Goal: Task Accomplishment & Management: Manage account settings

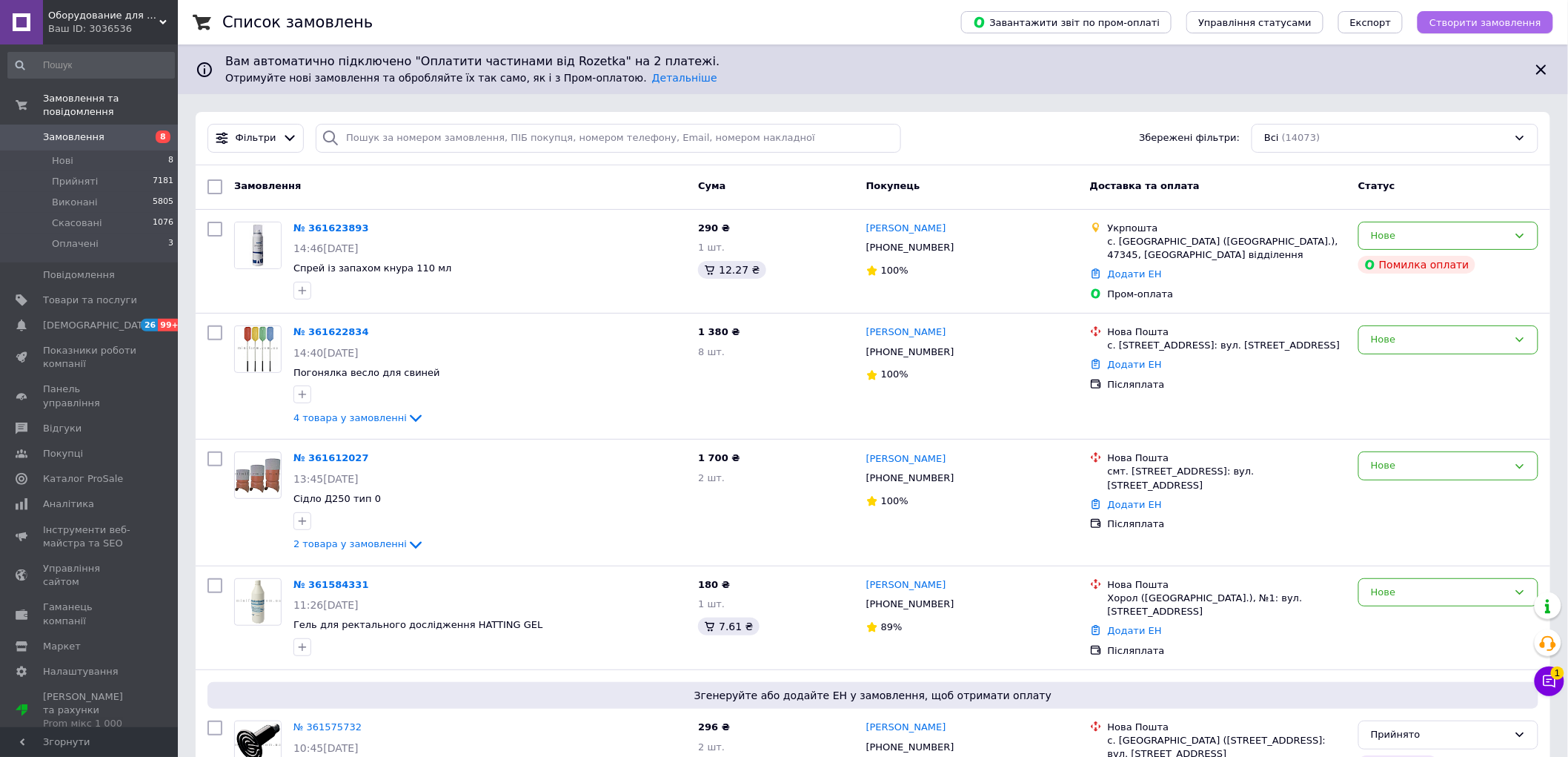
click at [1473, 18] on span "Створити замовлення" at bounding box center [1485, 22] width 112 height 11
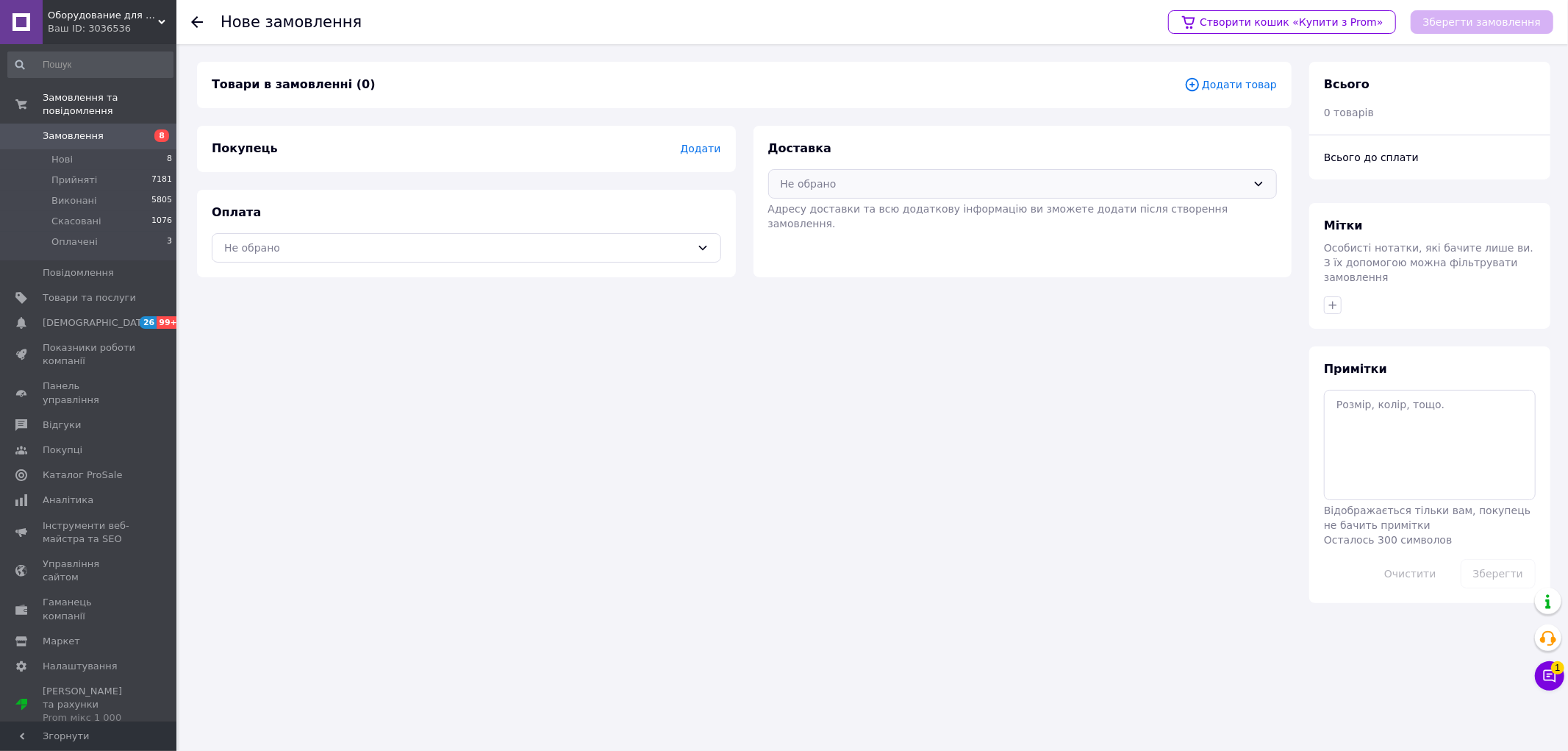
click at [848, 173] on div "Не обрано" at bounding box center [1023, 184] width 509 height 30
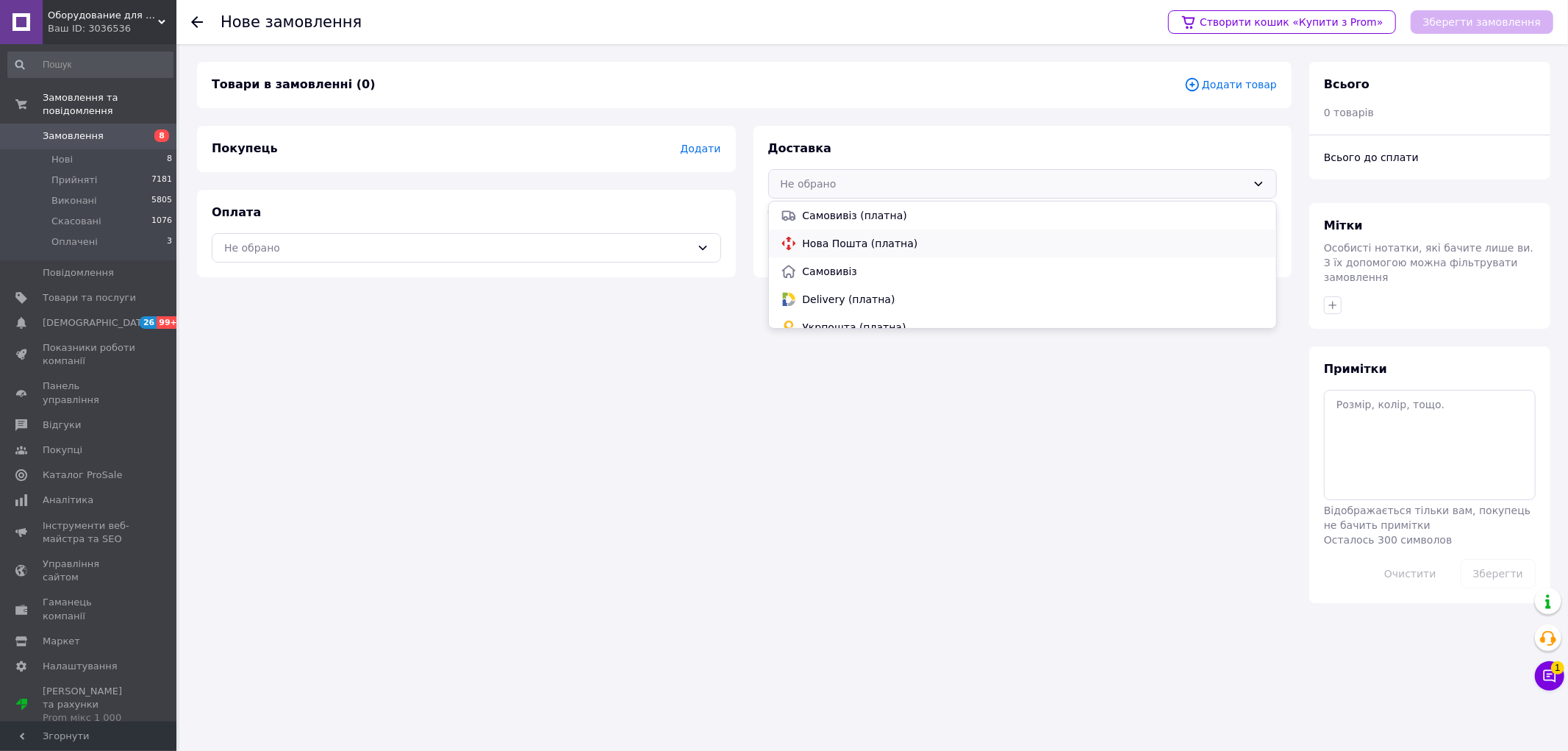
click at [815, 241] on span "Нова Пошта (платна)" at bounding box center [1033, 244] width 462 height 15
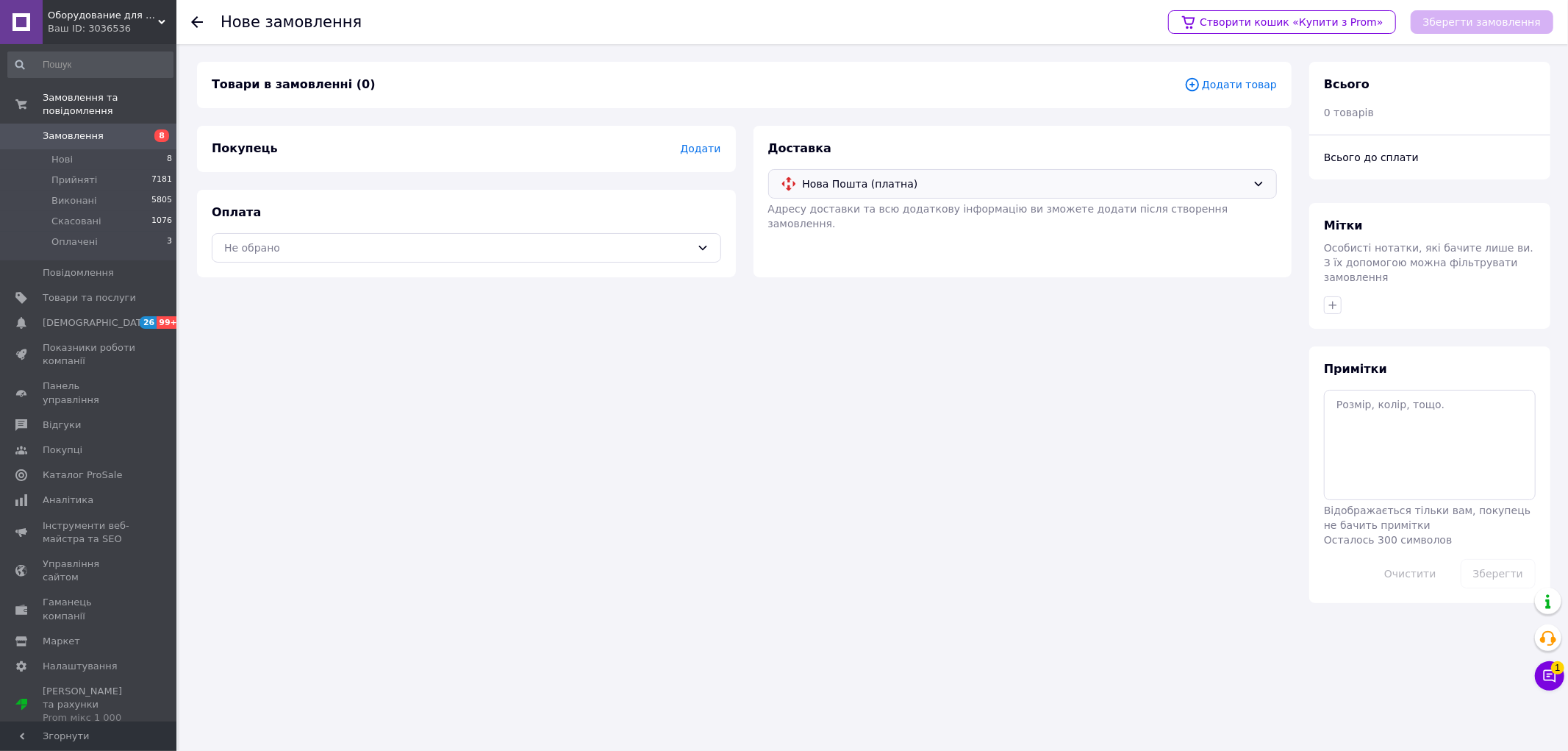
click at [714, 154] on span "Додати" at bounding box center [700, 149] width 41 height 12
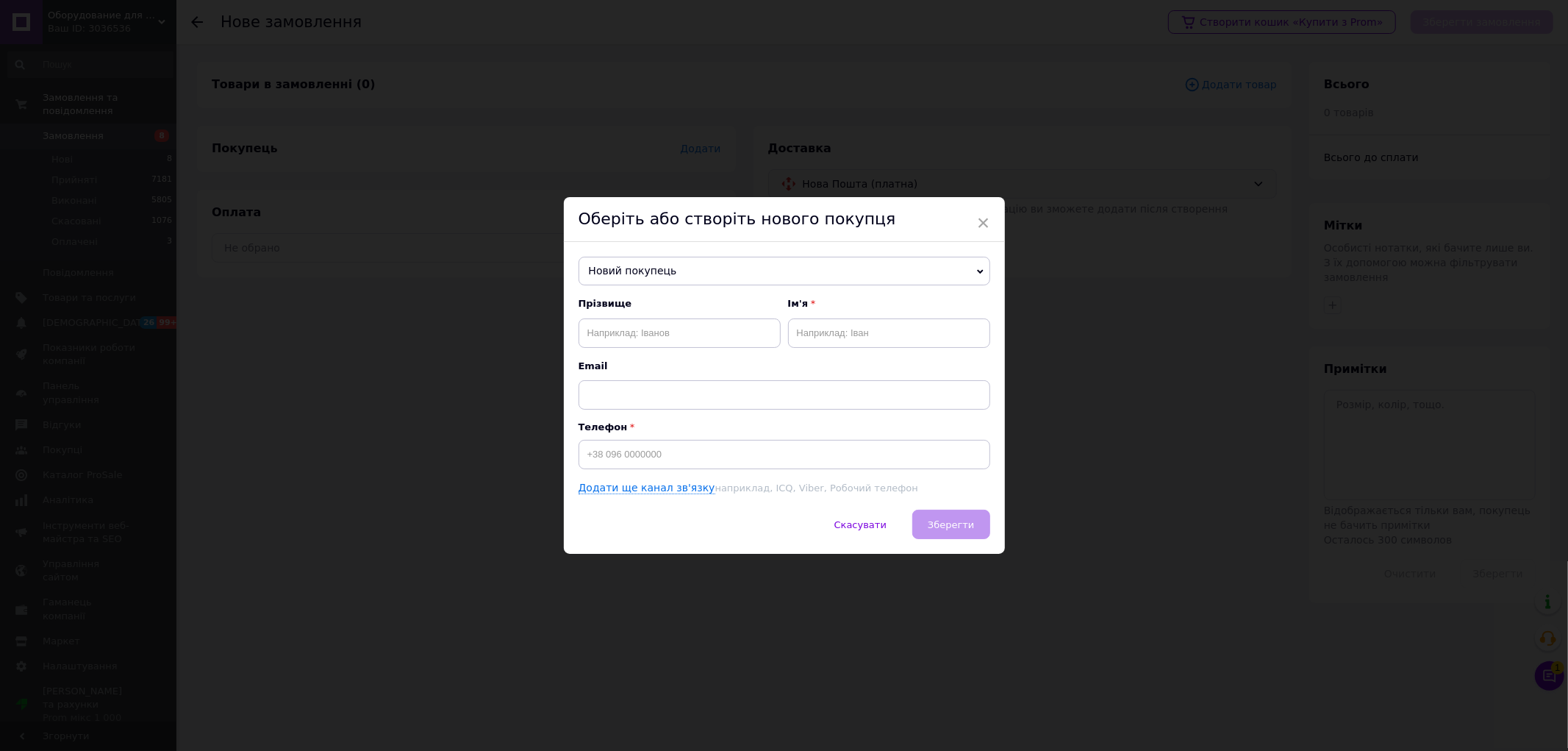
click at [628, 269] on span "Новий покупець" at bounding box center [784, 271] width 411 height 30
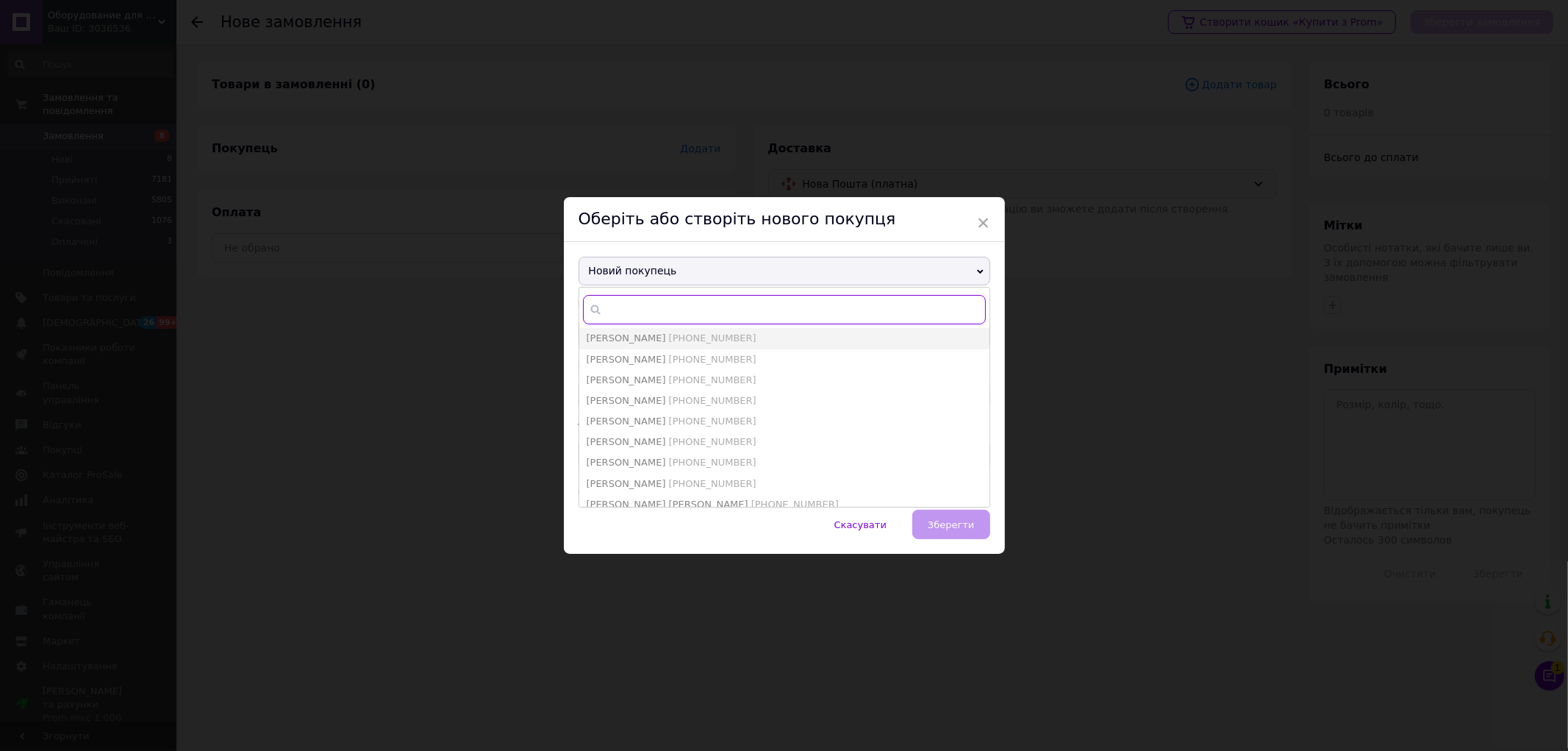
paste input "[PHONE_NUMBER]"
type input "[PHONE_NUMBER]"
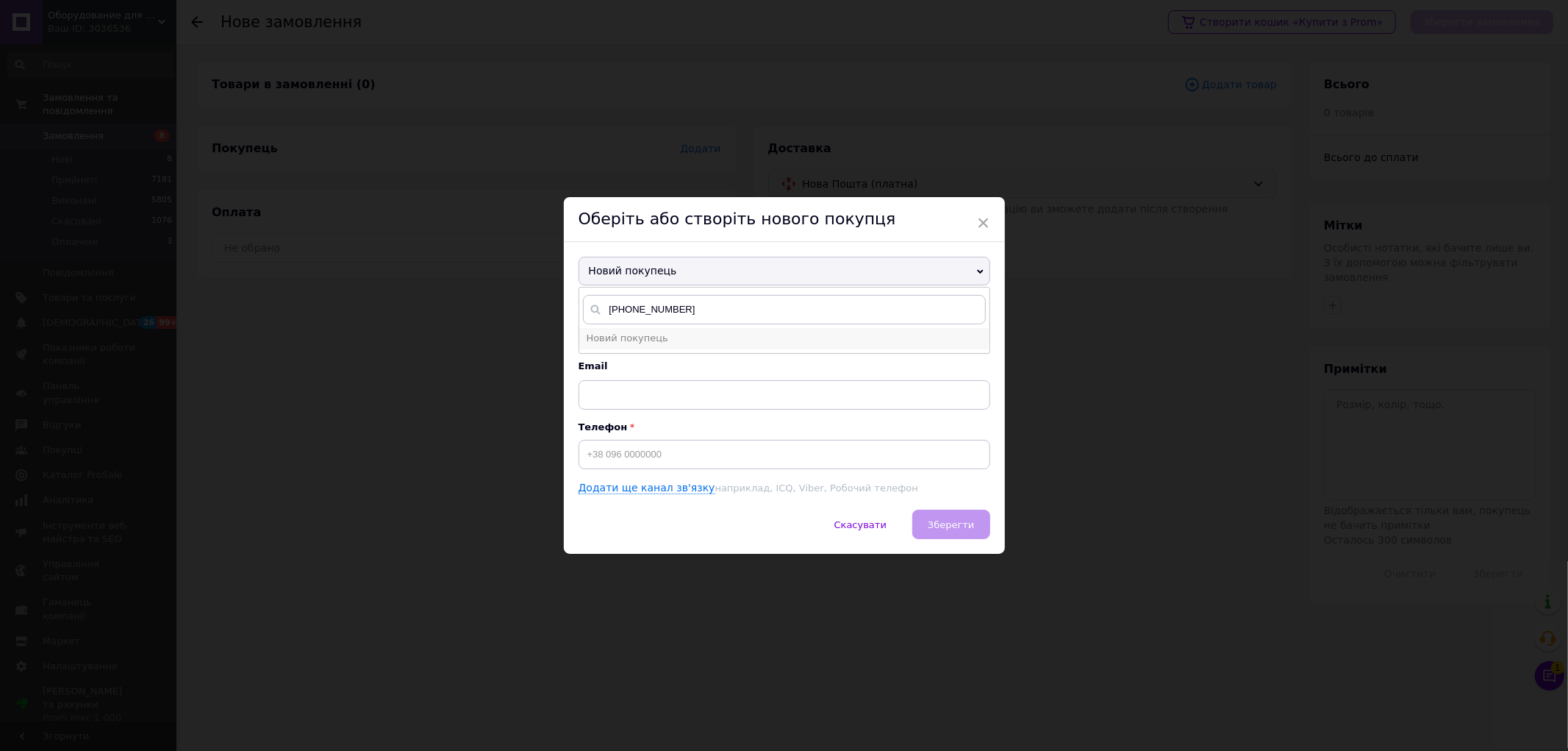
click at [638, 335] on span "Новий покупець" at bounding box center [627, 338] width 81 height 11
click at [612, 457] on input at bounding box center [784, 455] width 411 height 30
paste input "[PHONE_NUMBER]"
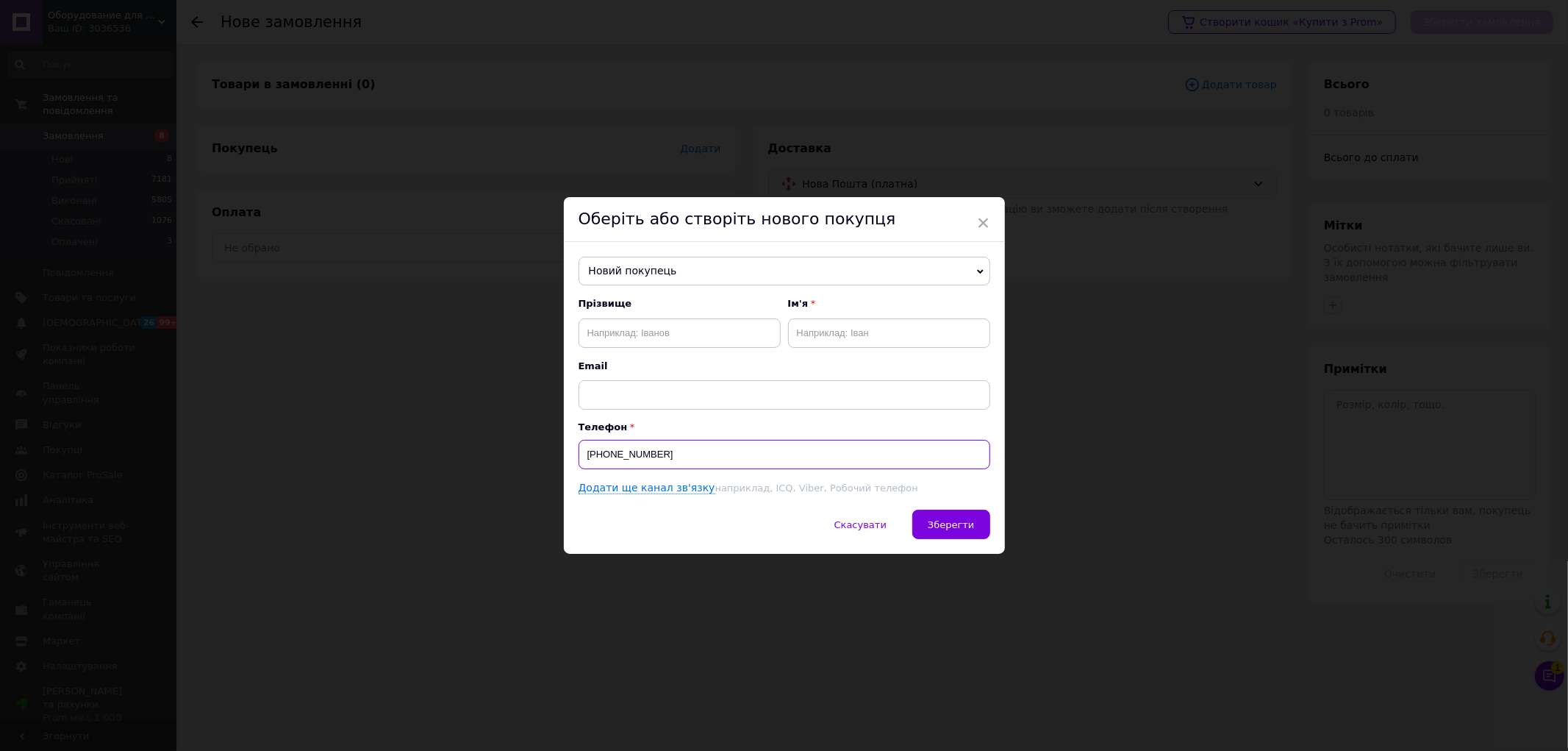
type input "[PHONE_NUMBER]"
click at [621, 324] on input "text" at bounding box center [679, 333] width 202 height 30
type input "Федько"
type input "Юрій"
click at [944, 519] on button "Зберегти" at bounding box center [951, 524] width 77 height 30
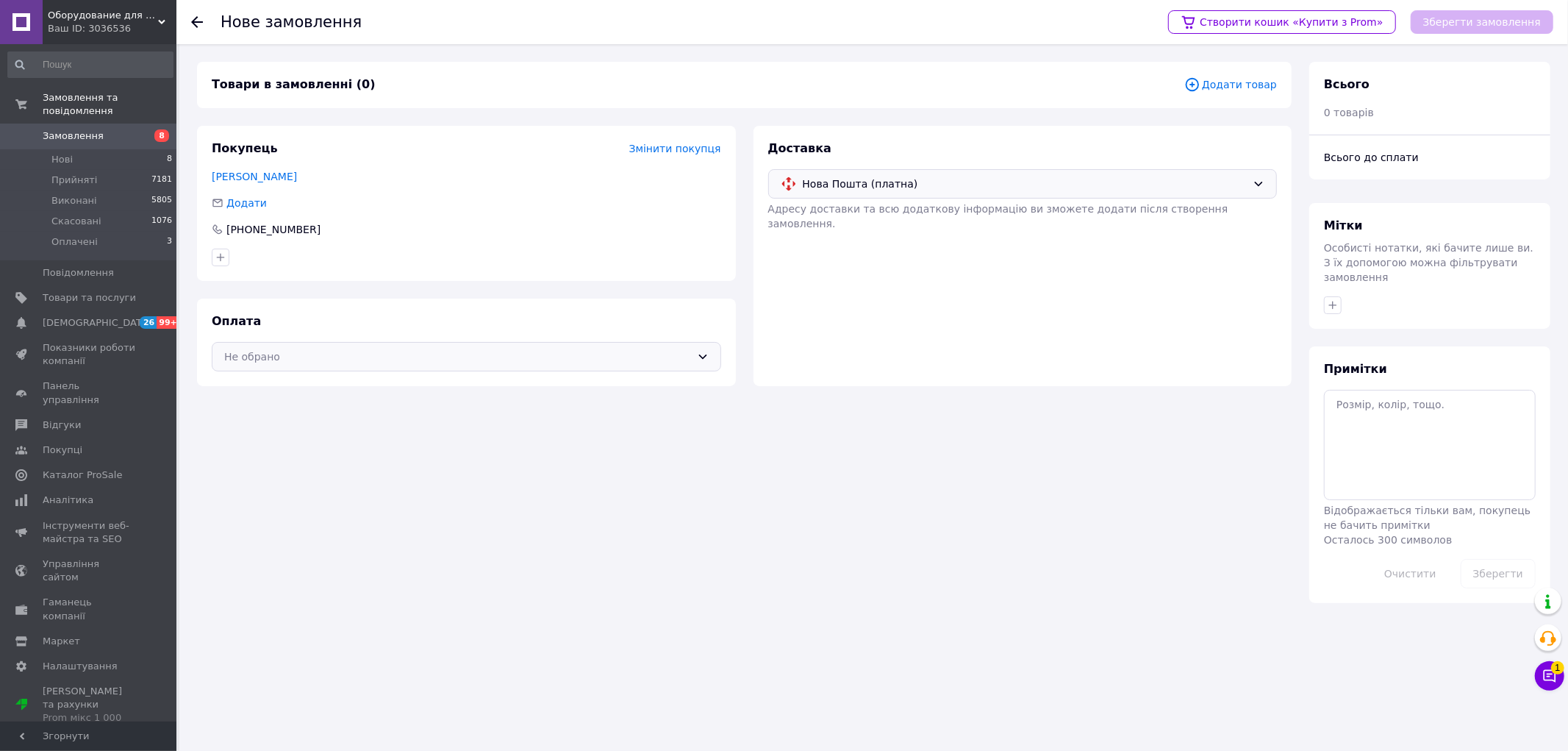
click at [344, 350] on div "Не обрано" at bounding box center [457, 357] width 467 height 17
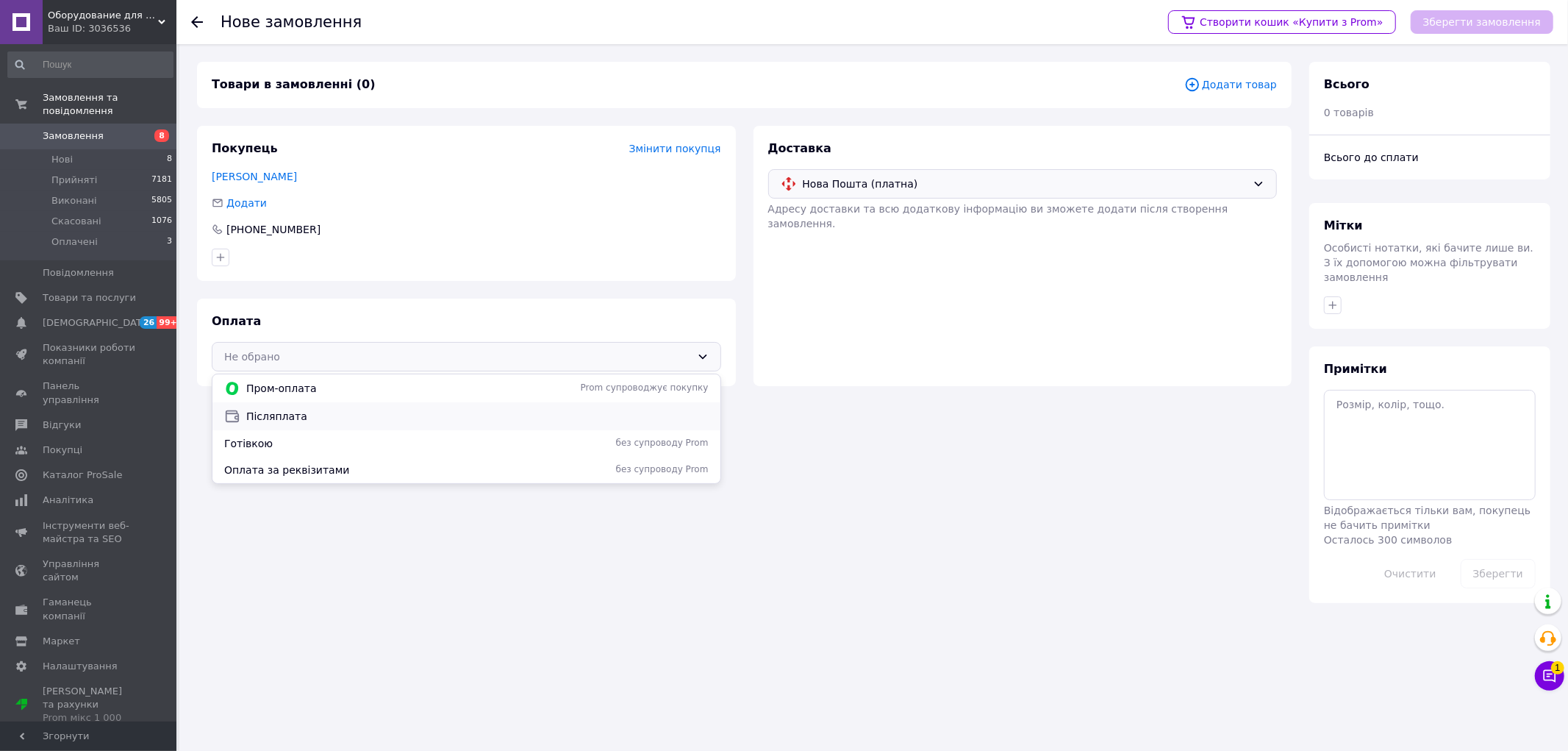
click at [298, 410] on span "Післяплата" at bounding box center [477, 416] width 462 height 15
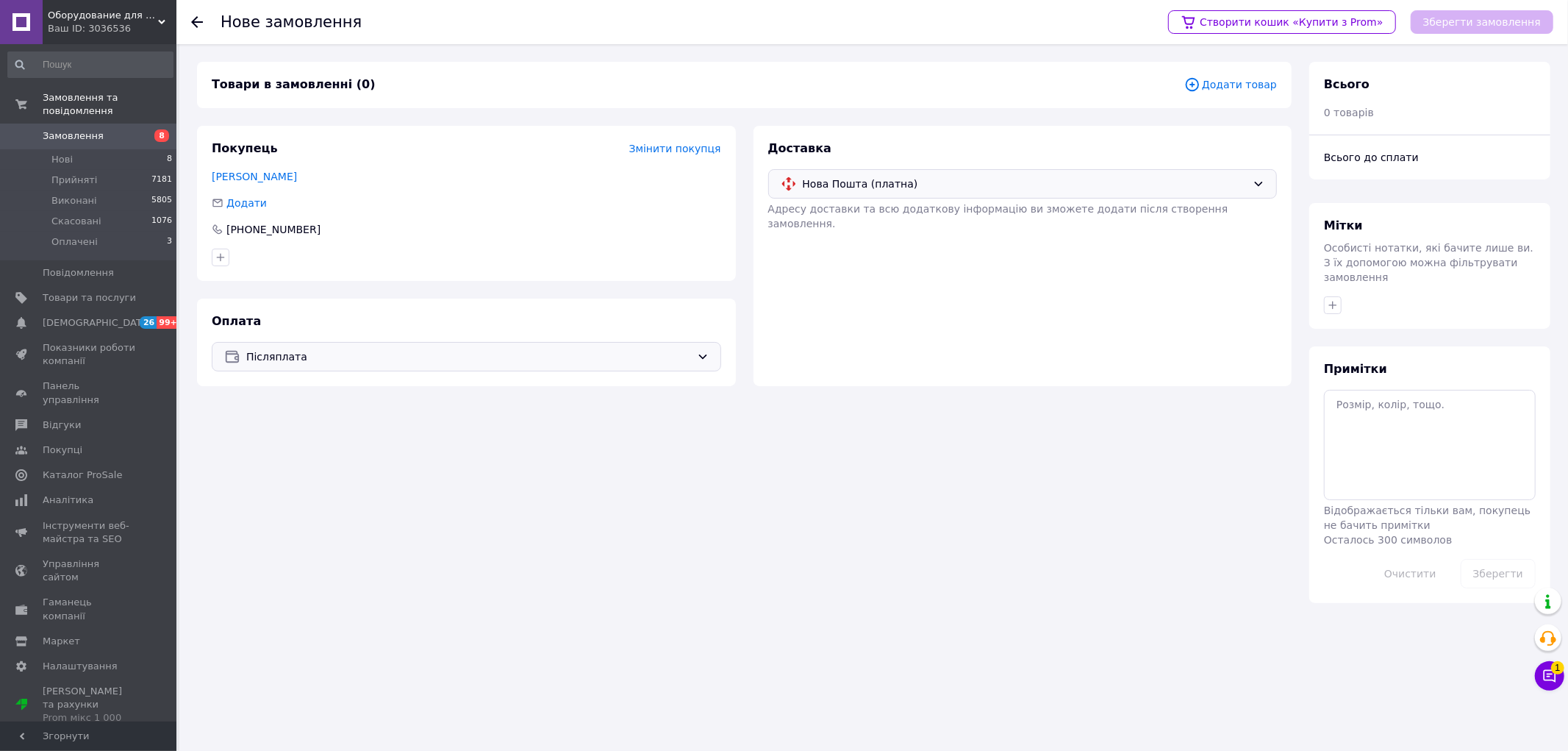
click at [1242, 78] on span "Додати товар" at bounding box center [1230, 85] width 92 height 17
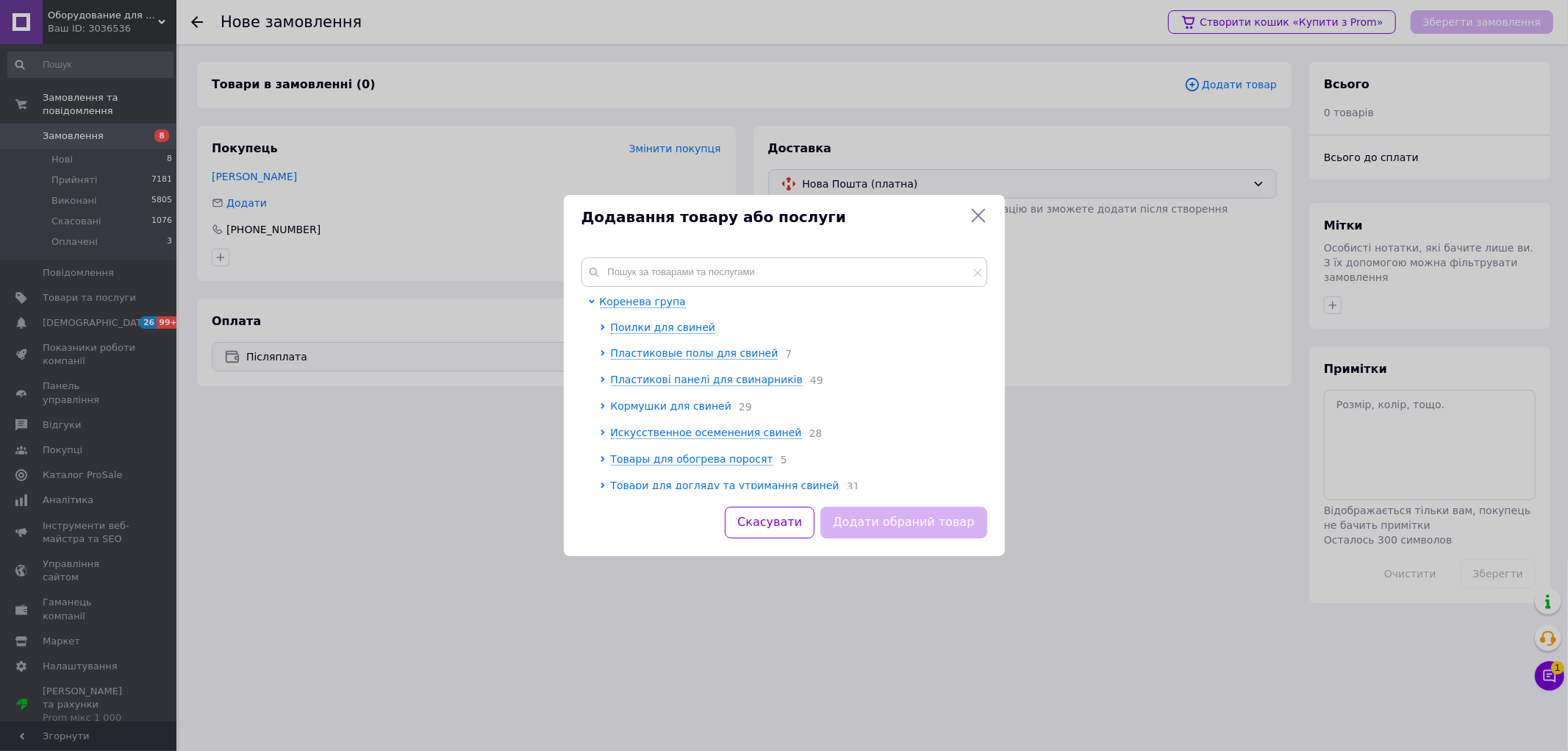
scroll to position [81, 0]
click at [667, 429] on span "Ветеринарные шприцы и иглы" at bounding box center [695, 430] width 168 height 12
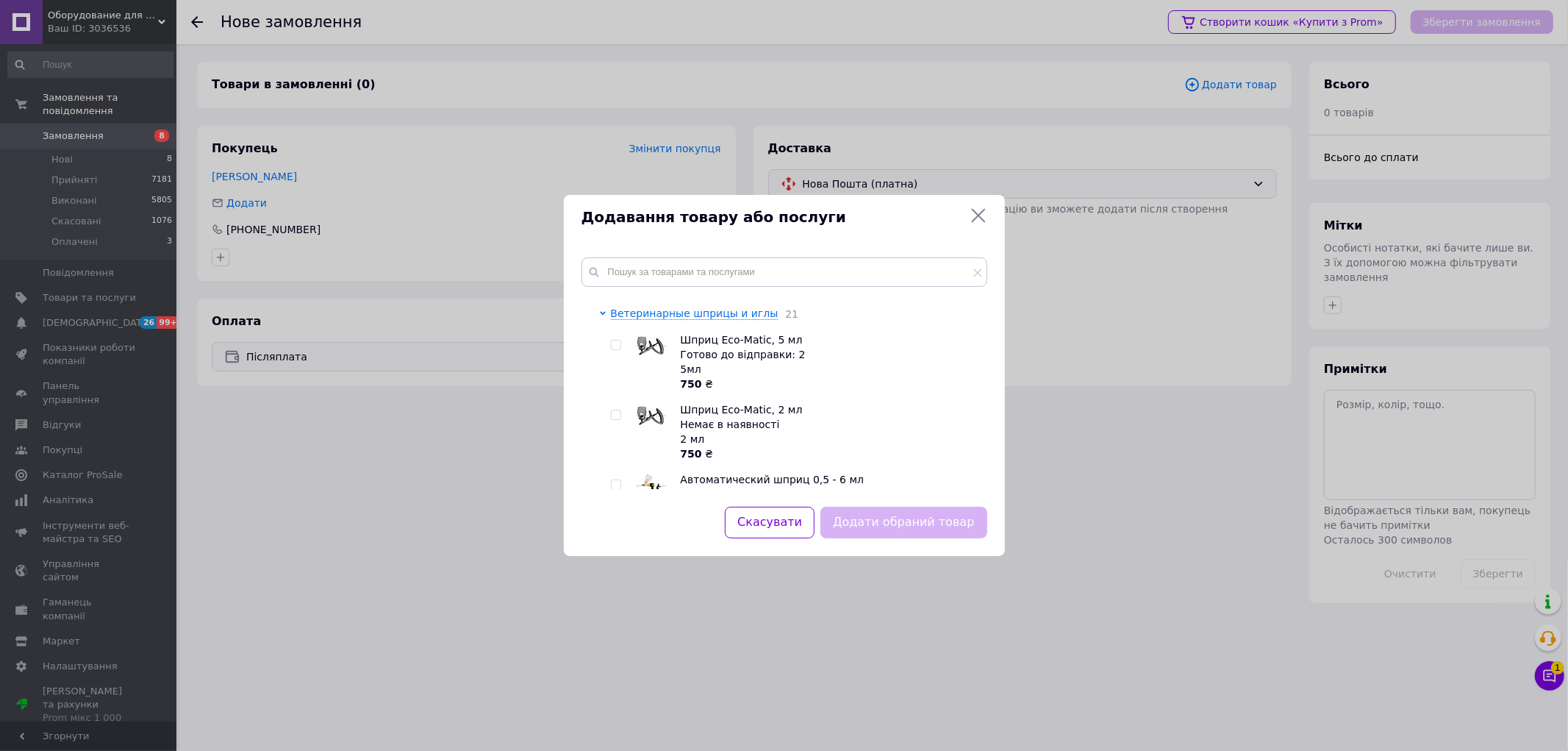
scroll to position [163, 0]
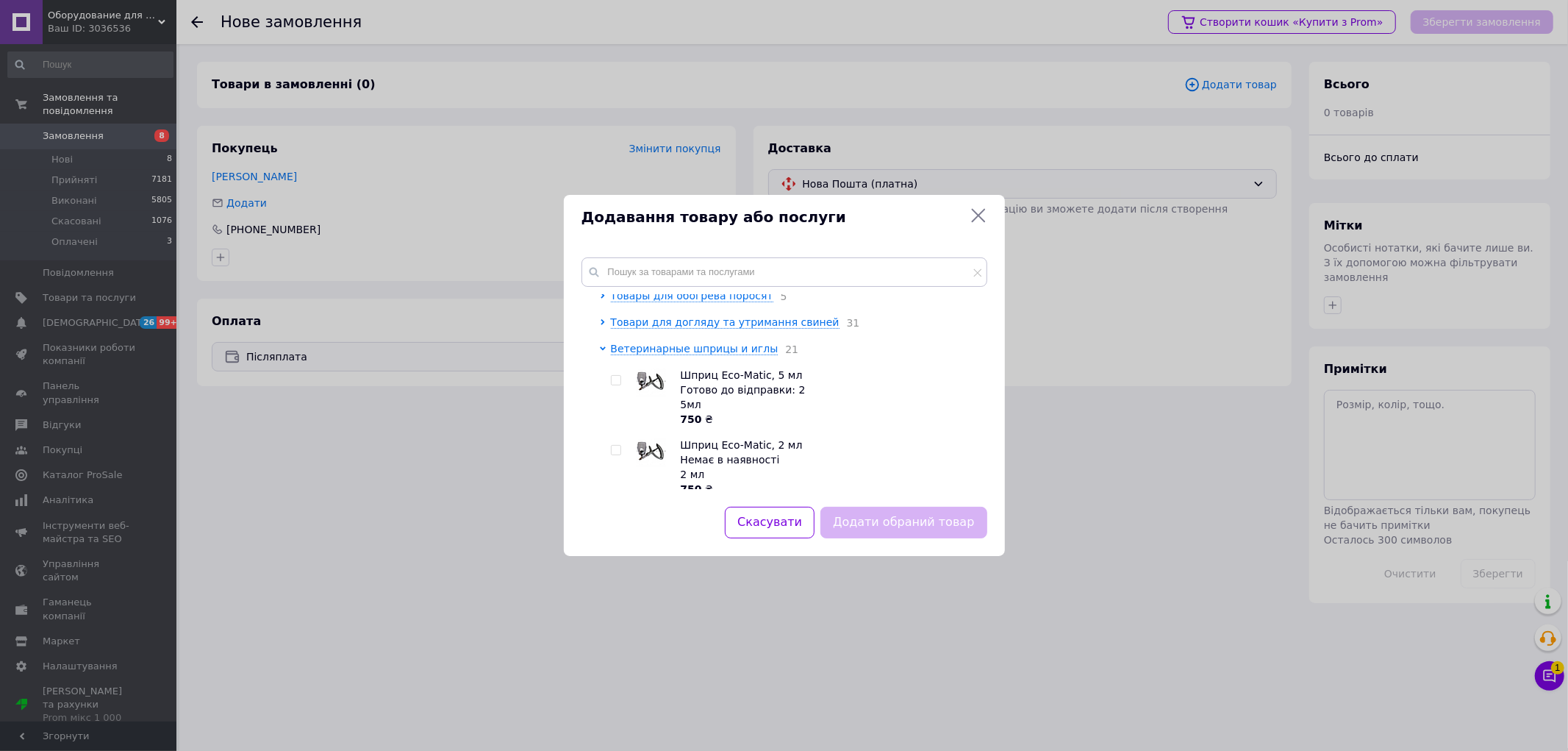
click at [612, 386] on input "checkbox" at bounding box center [615, 380] width 9 height 9
checkbox input "true"
click at [919, 545] on div "Скасувати Додати обраний товар" at bounding box center [784, 530] width 441 height 49
click at [900, 517] on button "Додати обраний товар" at bounding box center [903, 522] width 166 height 31
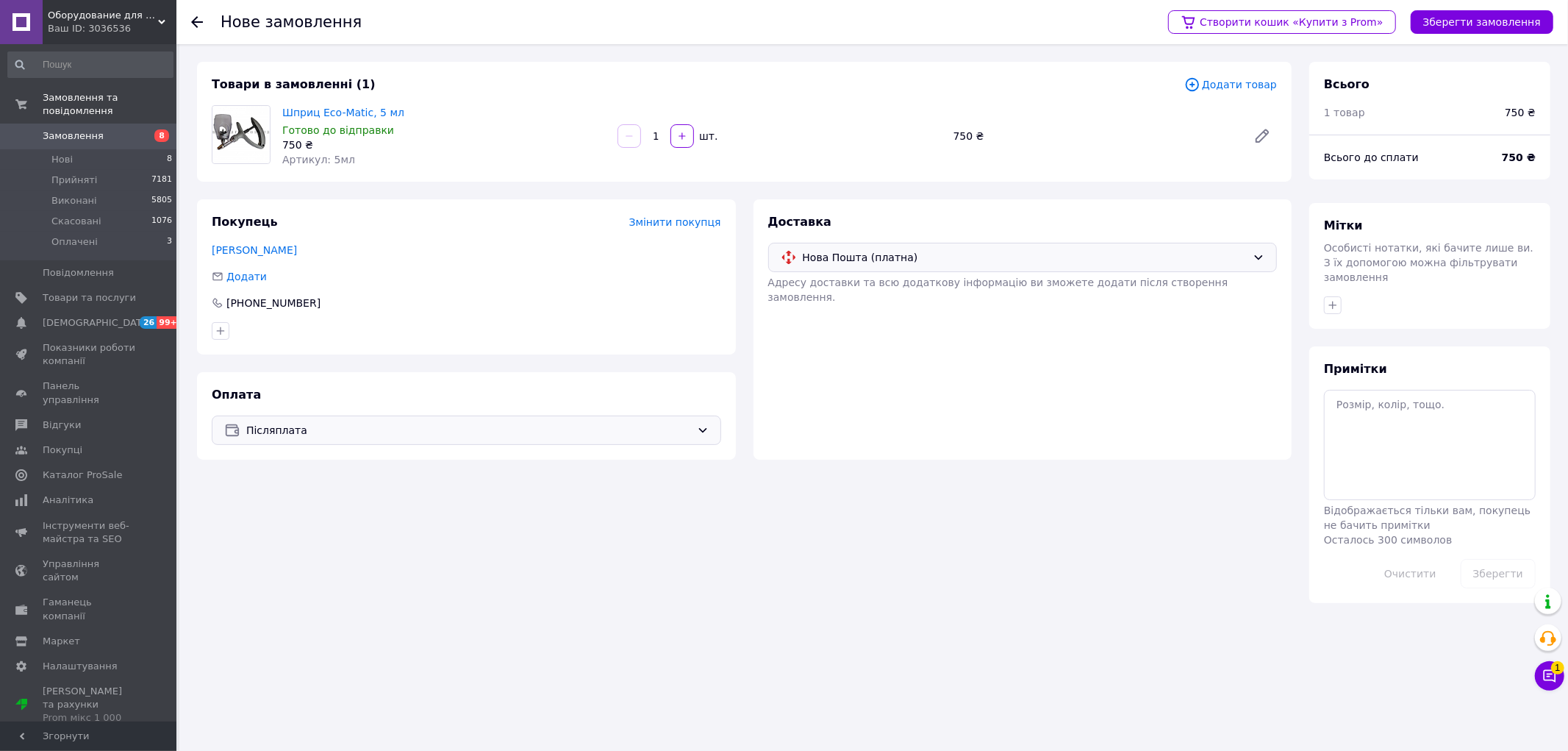
click at [1250, 79] on span "Додати товар" at bounding box center [1230, 85] width 92 height 17
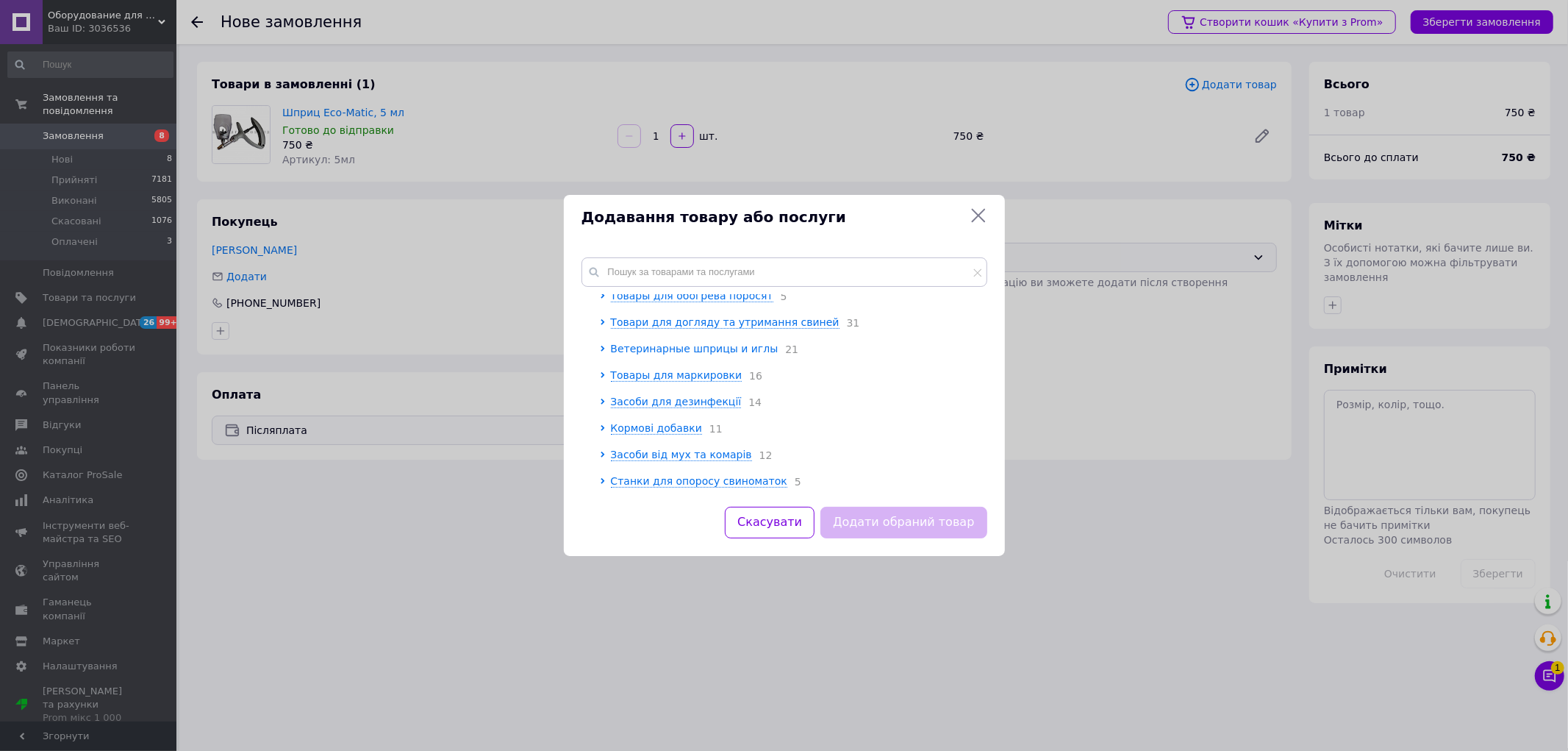
click at [711, 346] on span "Ветеринарные шприцы и иглы" at bounding box center [695, 348] width 168 height 12
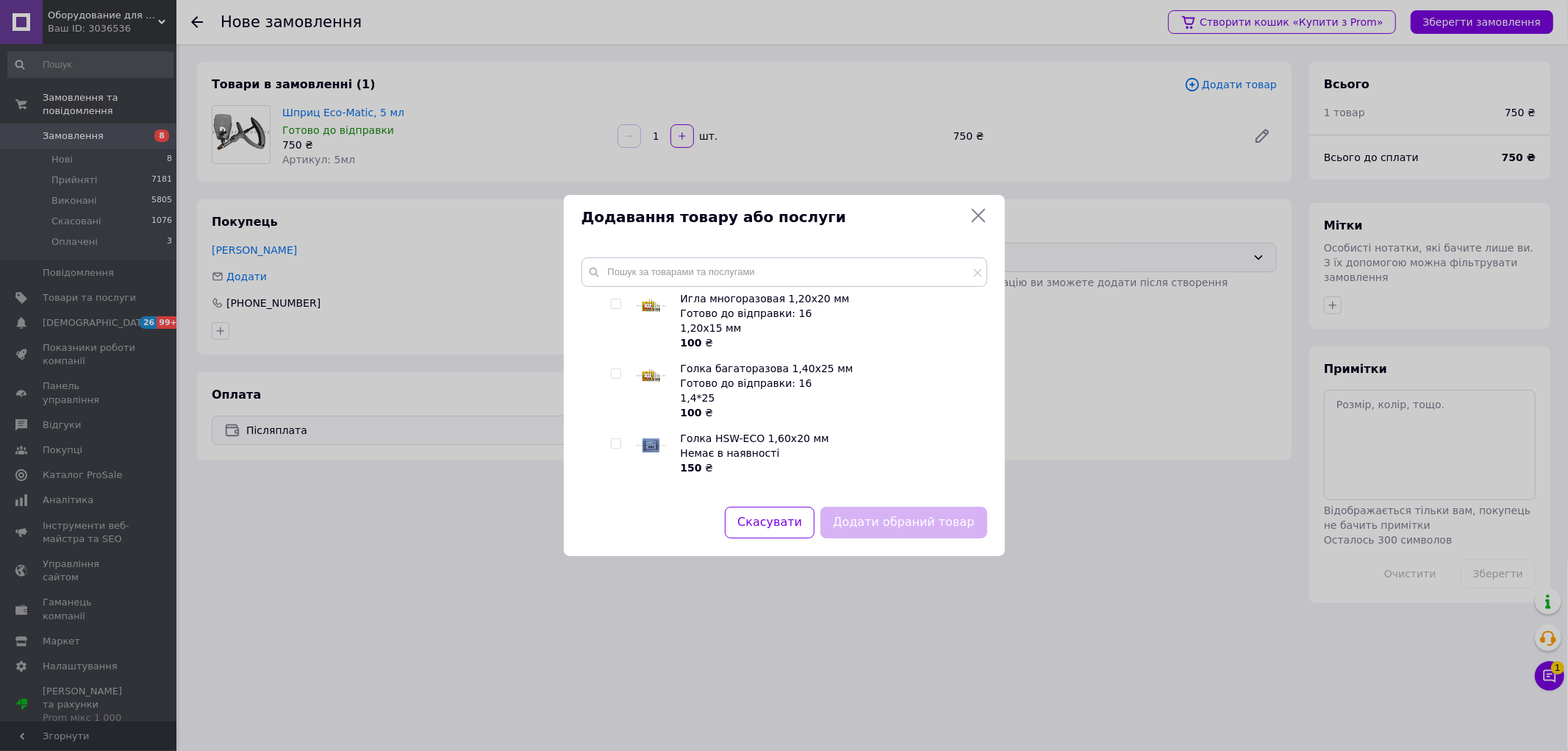
scroll to position [899, 0]
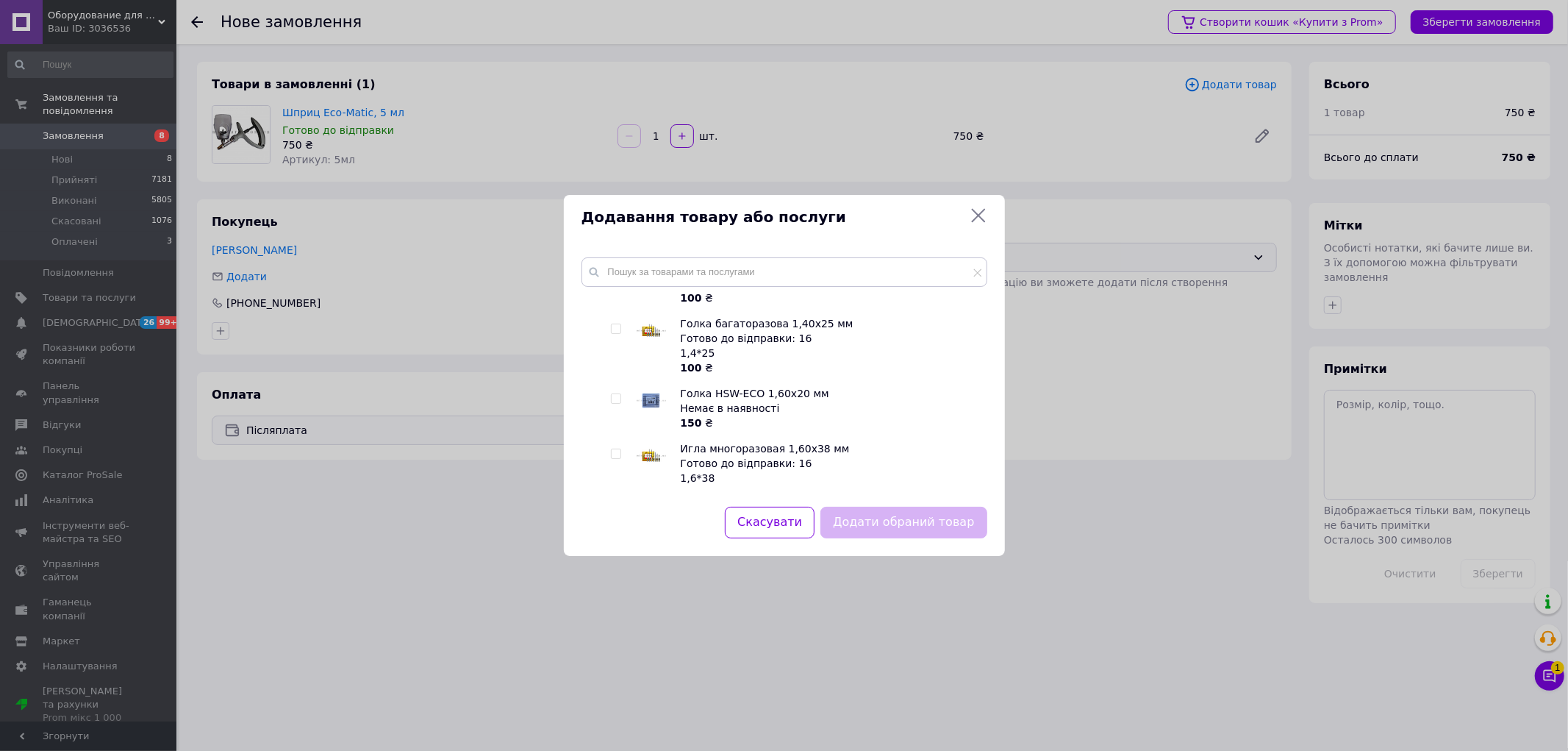
click at [611, 458] on input "checkbox" at bounding box center [615, 454] width 9 height 9
checkbox input "true"
click at [901, 519] on button "Додати обраний товар" at bounding box center [903, 522] width 166 height 31
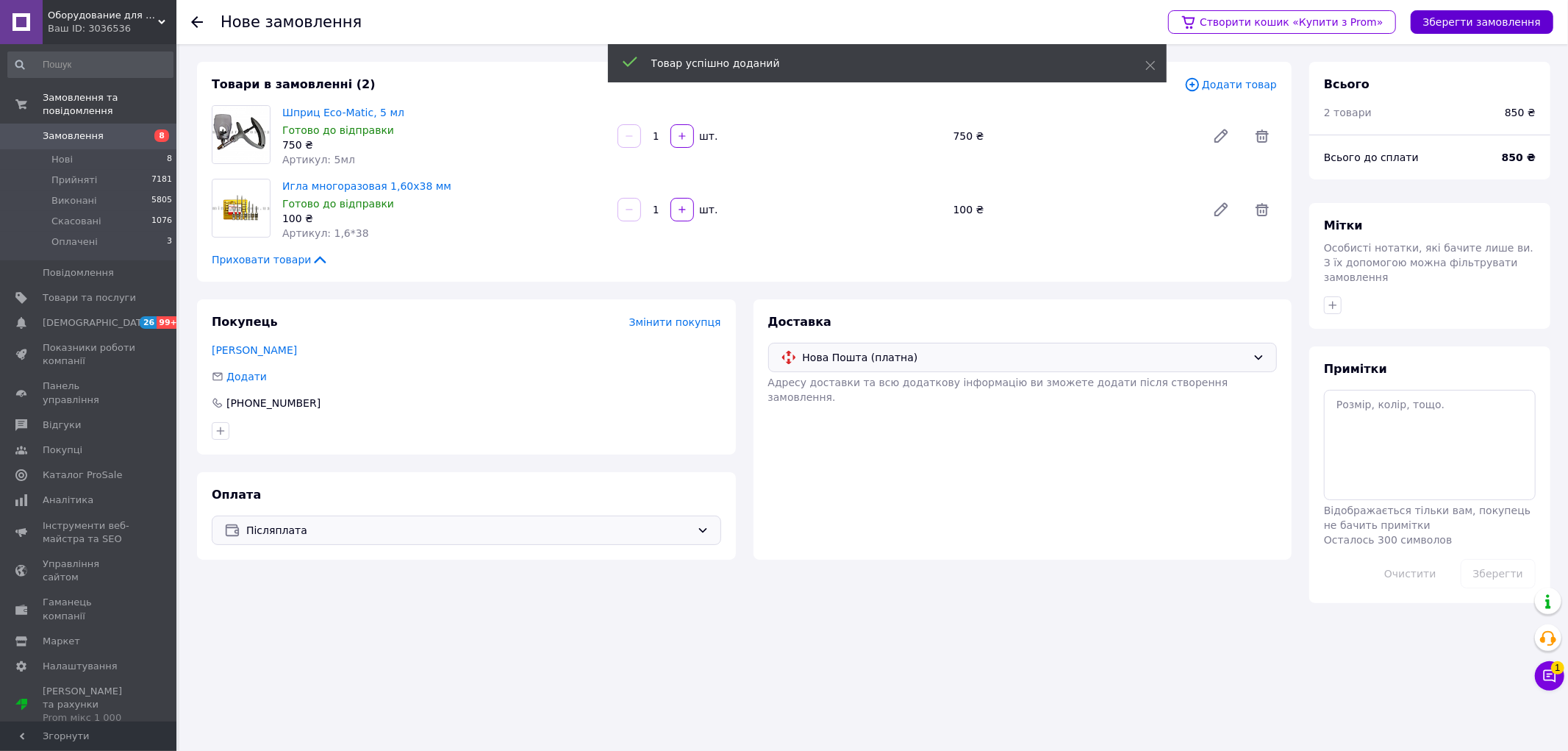
click at [1507, 30] on button "Зберегти замовлення" at bounding box center [1481, 21] width 143 height 23
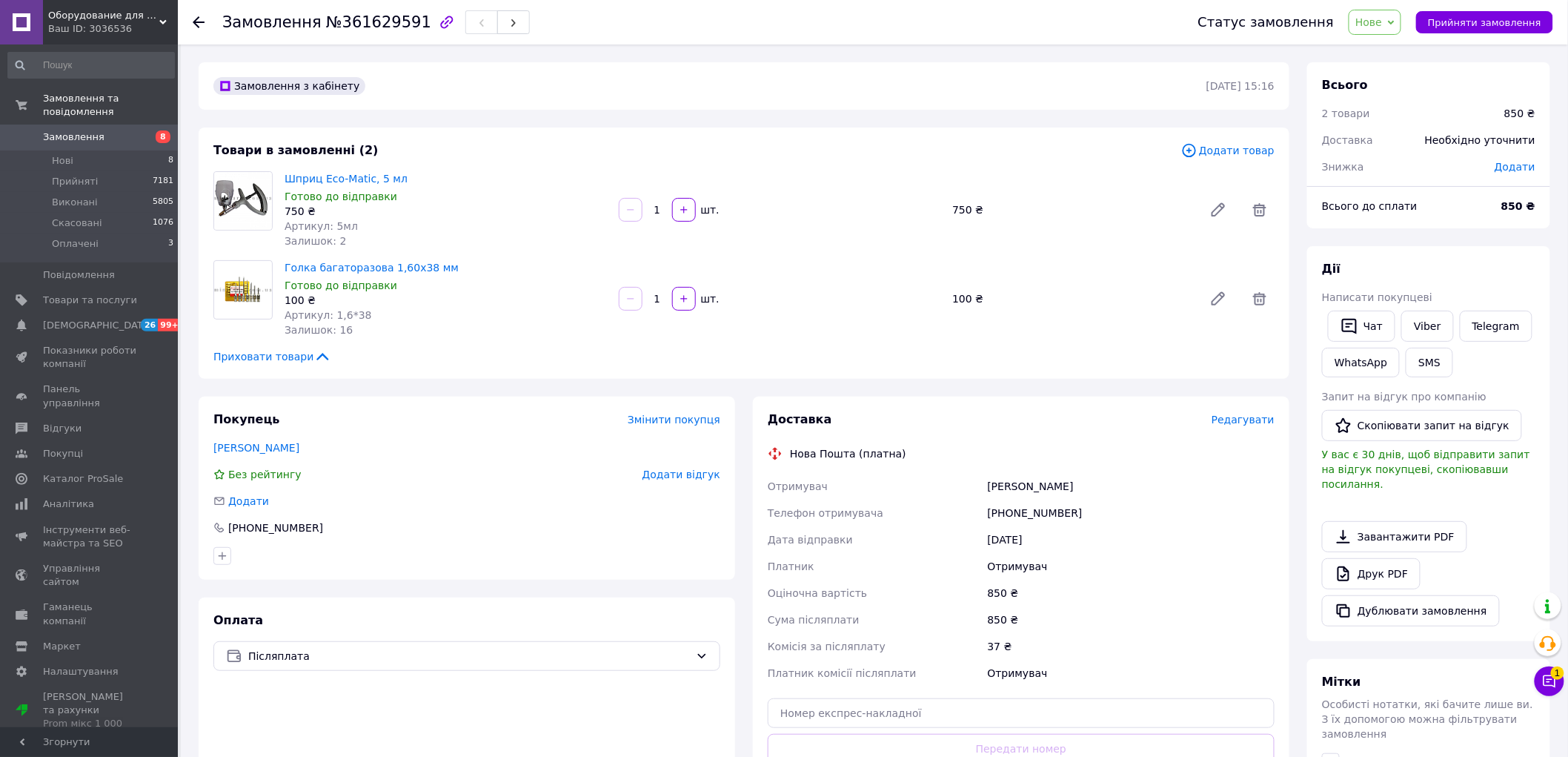
click at [1236, 418] on span "Редагувати" at bounding box center [1243, 419] width 63 height 12
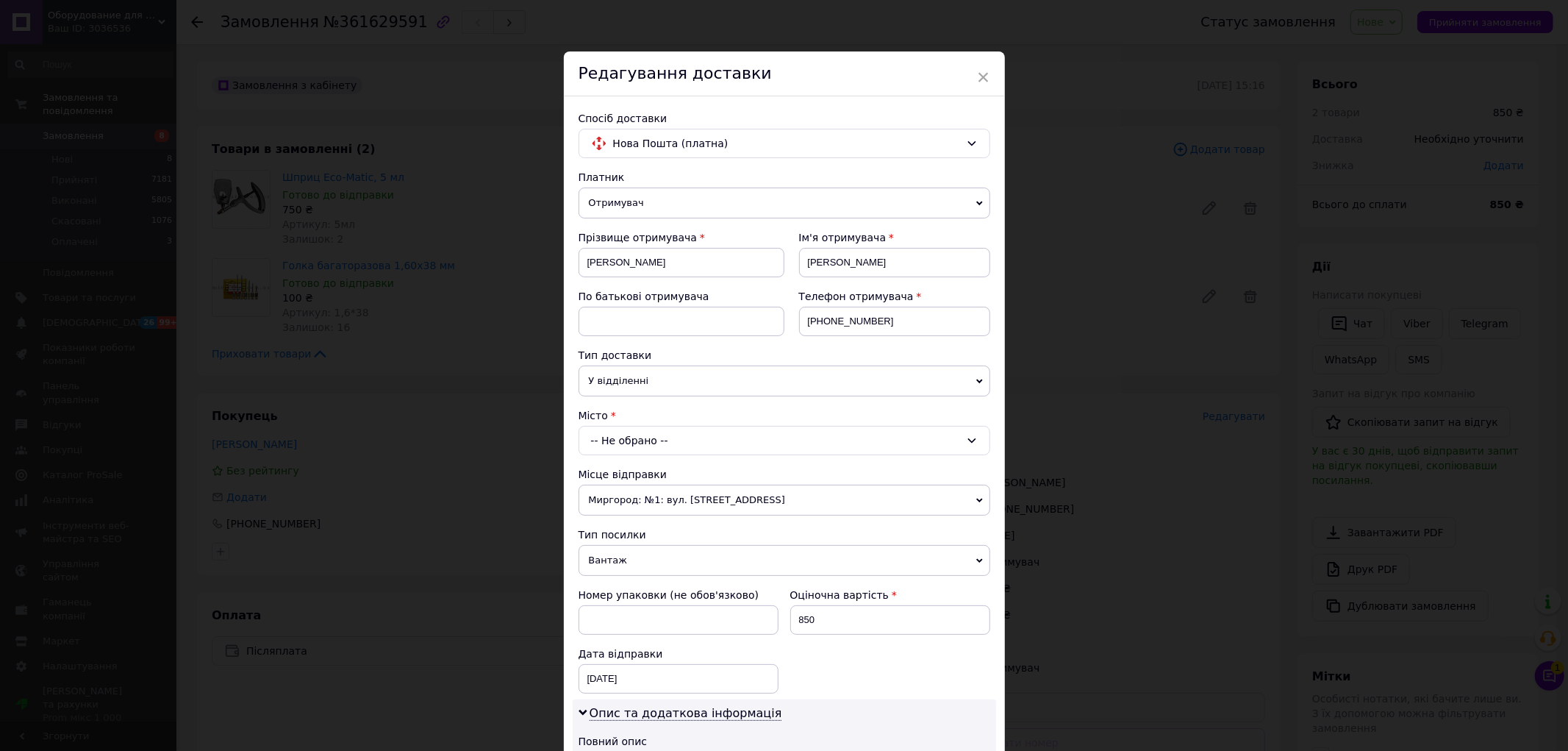
click at [631, 440] on div "-- Не обрано --" at bounding box center [784, 440] width 411 height 30
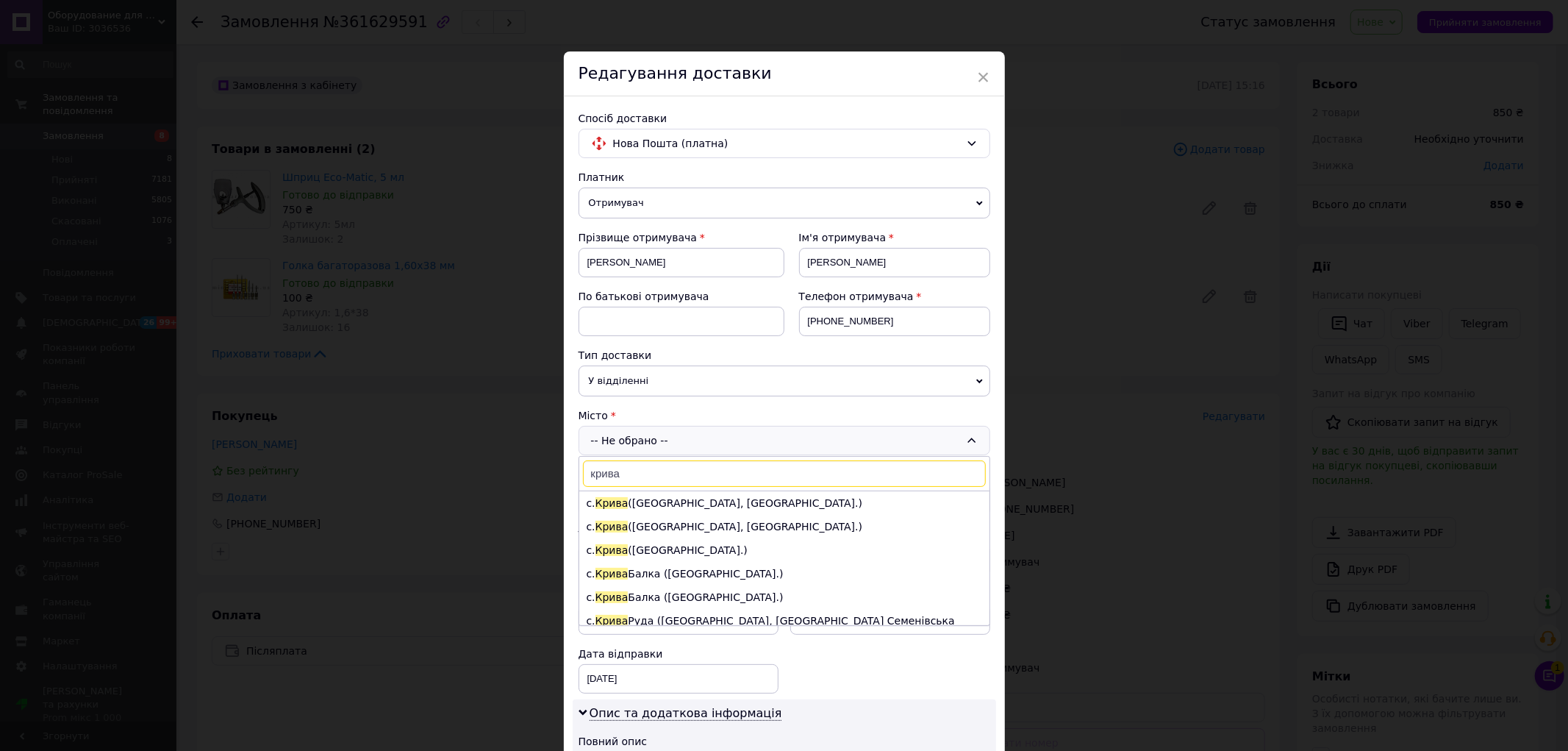
type input "крива"
click at [700, 502] on li "с. Крива (Закарпатська обл., Хустський р-н.)" at bounding box center [784, 502] width 410 height 23
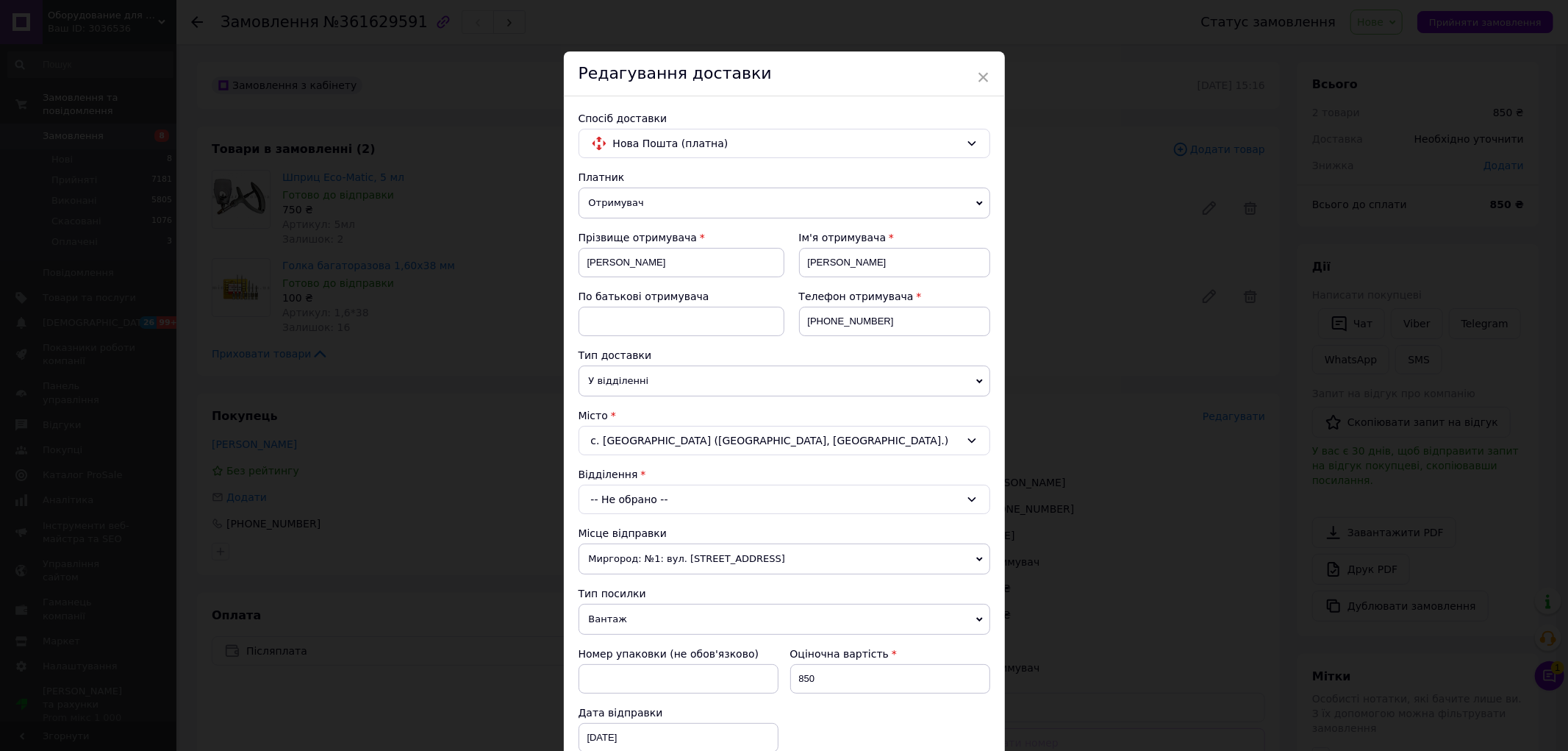
click at [659, 504] on div "-- Не обрано --" at bounding box center [784, 499] width 411 height 30
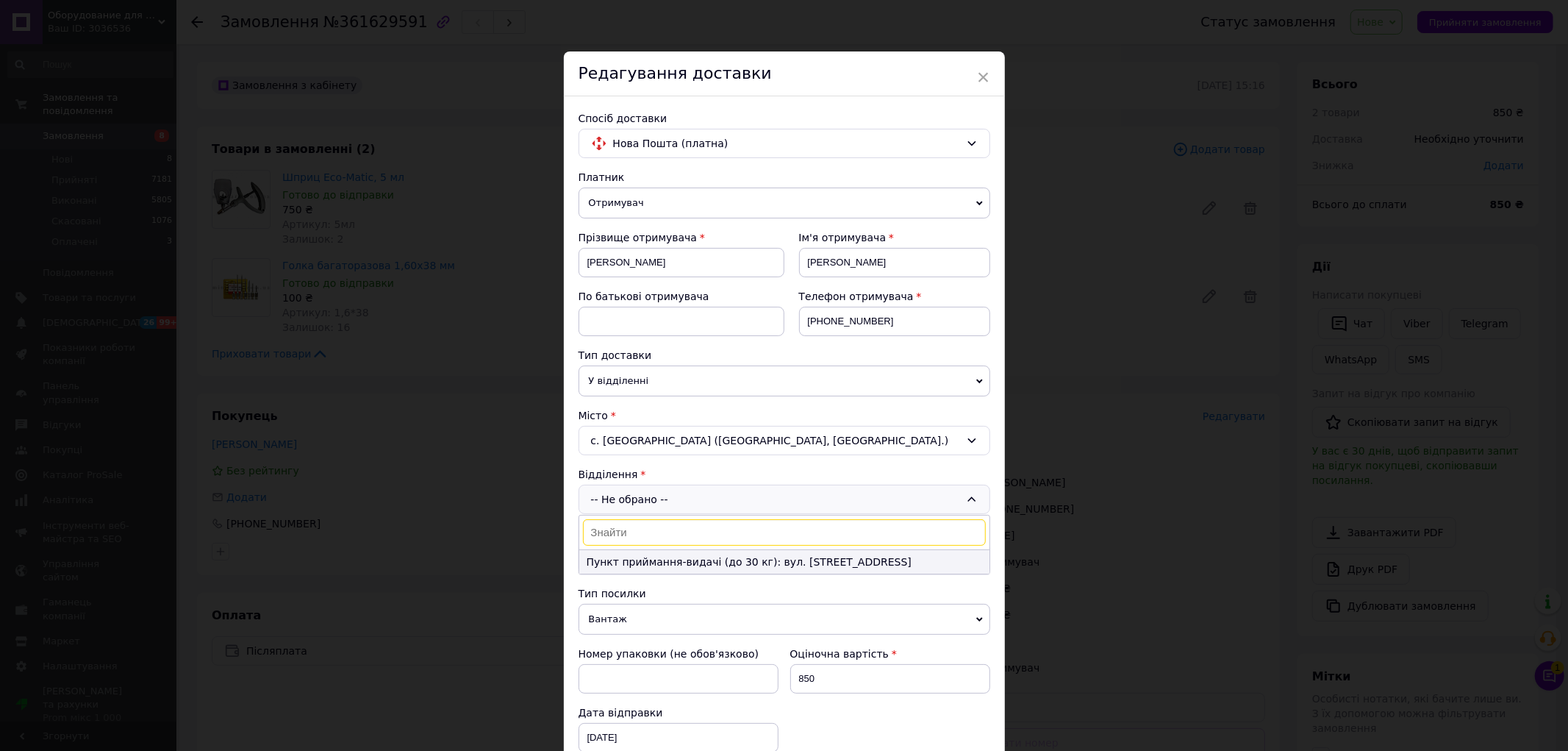
click at [647, 562] on li "Пункт приймання-видачі (до 30 кг): вул. Задорожнього, 46а" at bounding box center [784, 561] width 410 height 23
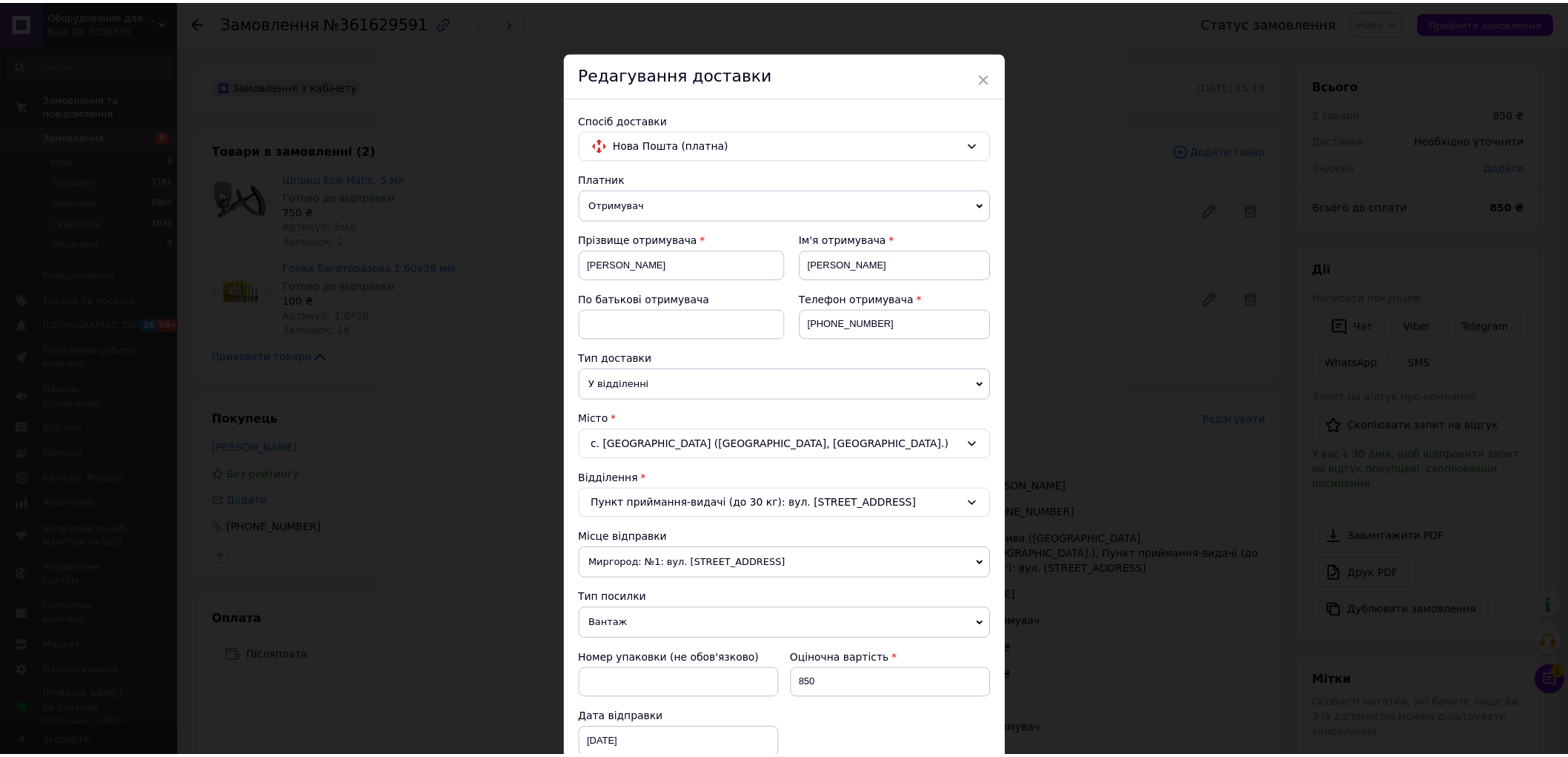
scroll to position [494, 0]
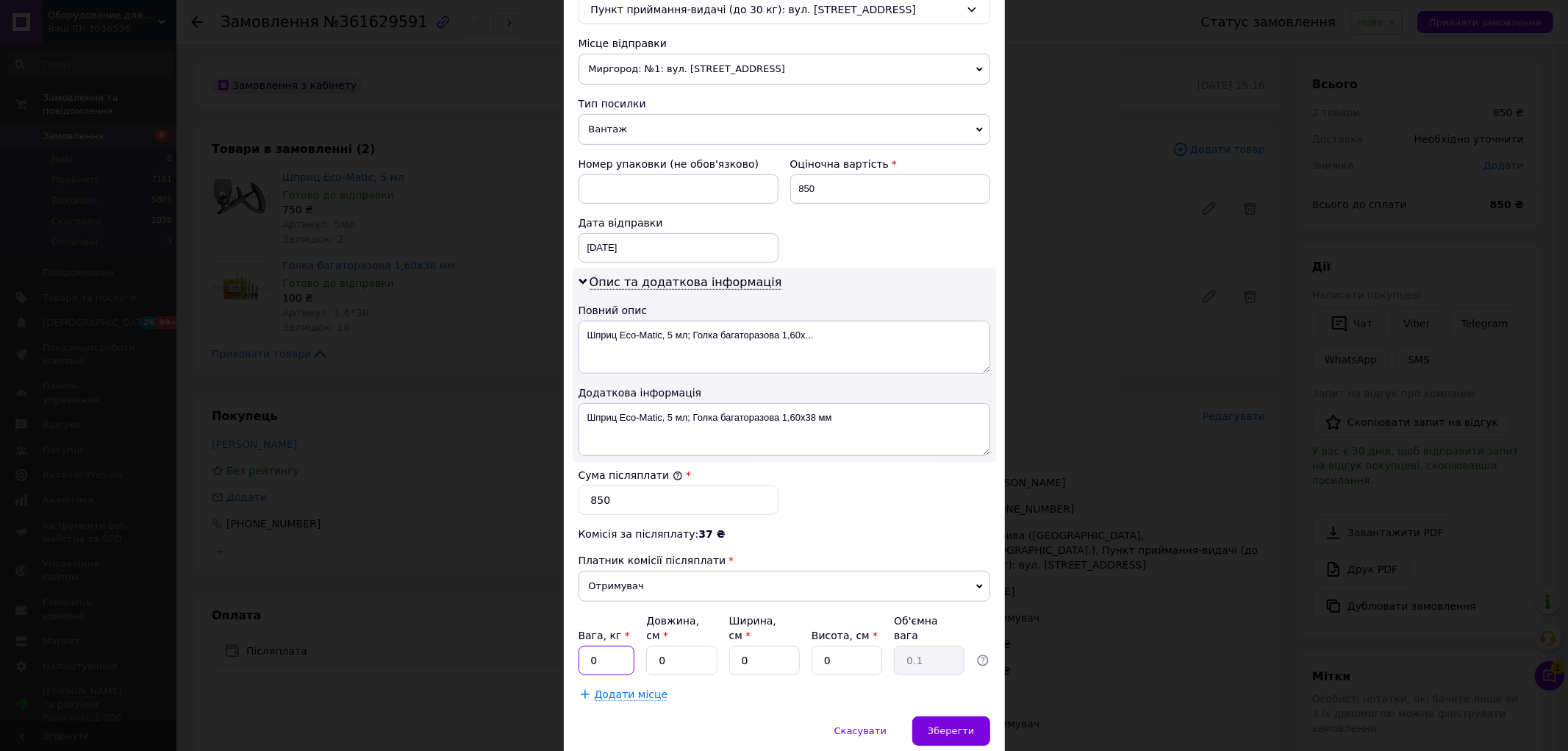
click at [622, 650] on input "0" at bounding box center [606, 661] width 56 height 30
type input "1"
click at [678, 649] on input "0" at bounding box center [681, 661] width 70 height 30
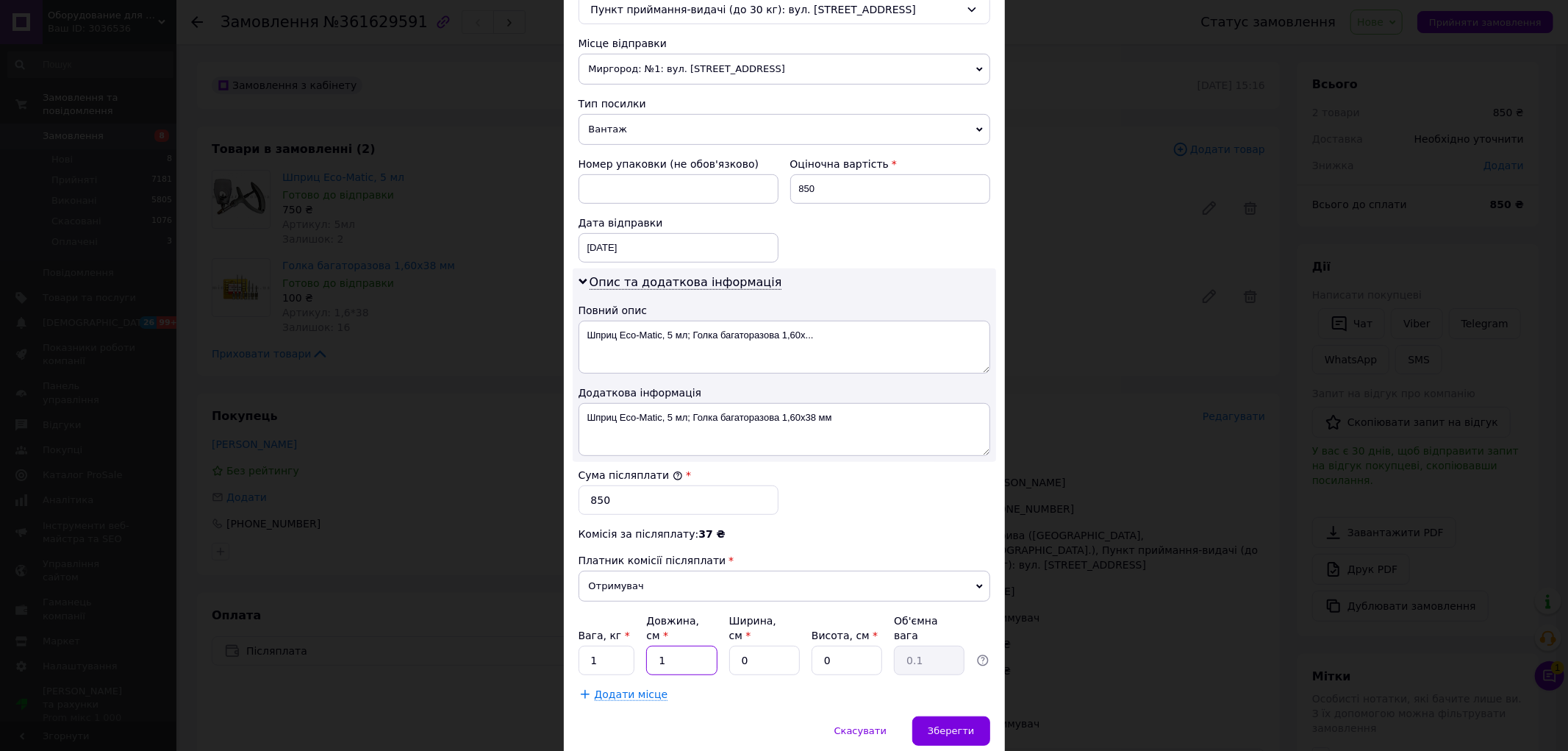
type input "1"
click at [761, 648] on input "0" at bounding box center [764, 661] width 70 height 30
type input "1"
click at [844, 653] on input "0" at bounding box center [847, 661] width 70 height 30
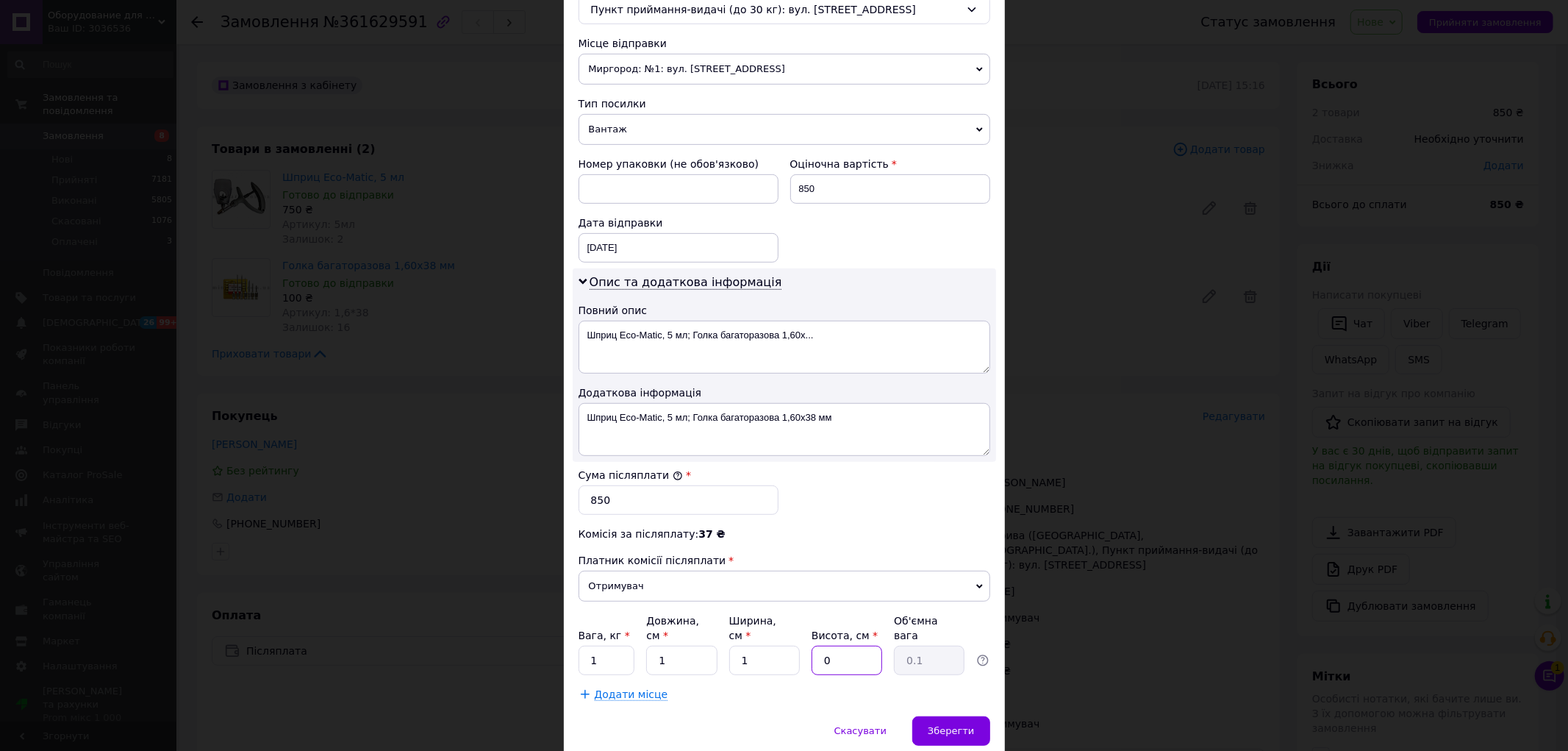
click at [844, 653] on input "0" at bounding box center [847, 661] width 70 height 30
type input "1"
click at [939, 725] on span "Зберегти" at bounding box center [951, 731] width 46 height 11
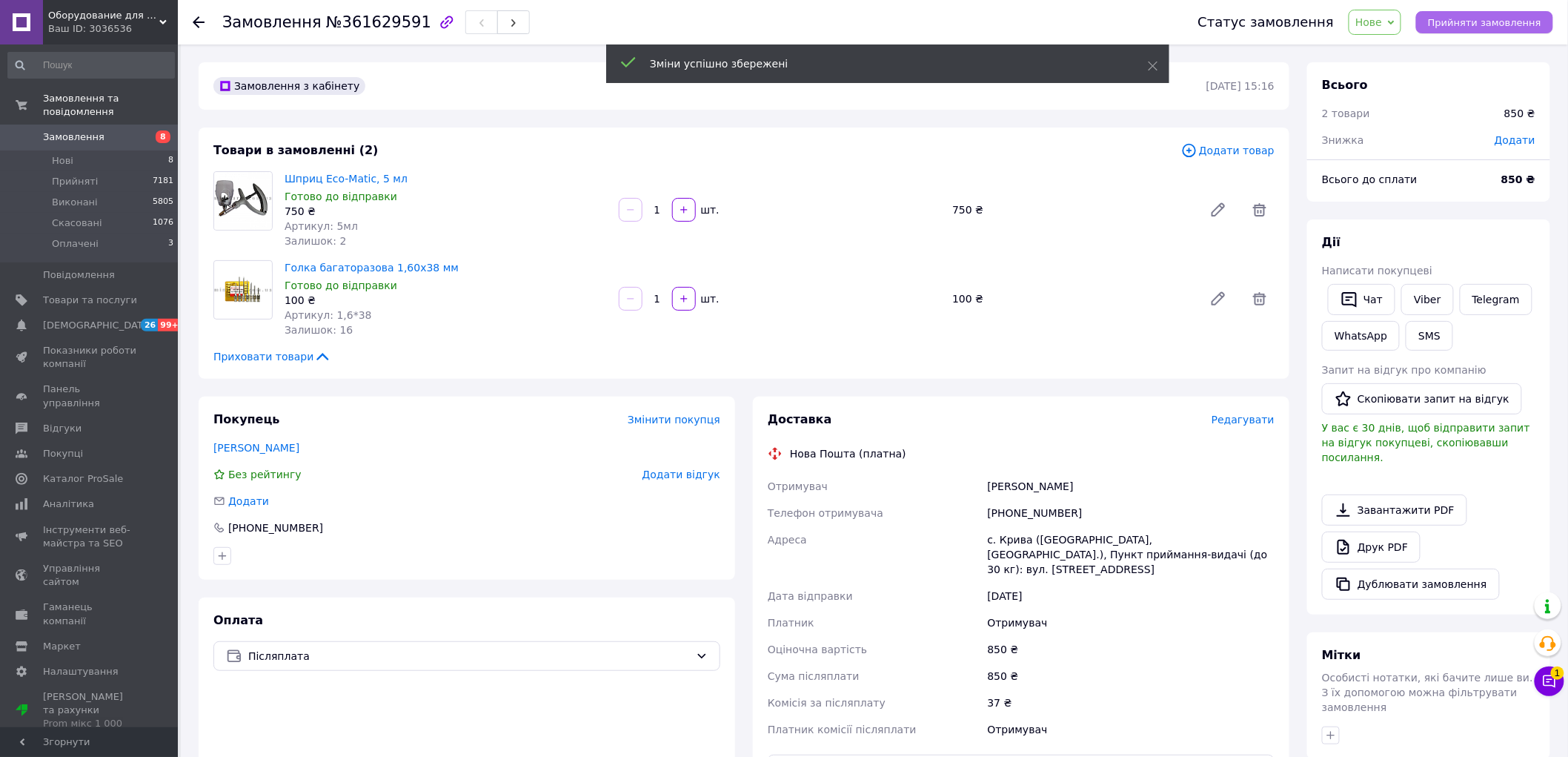
click at [1470, 23] on span "Прийняти замовлення" at bounding box center [1485, 22] width 113 height 11
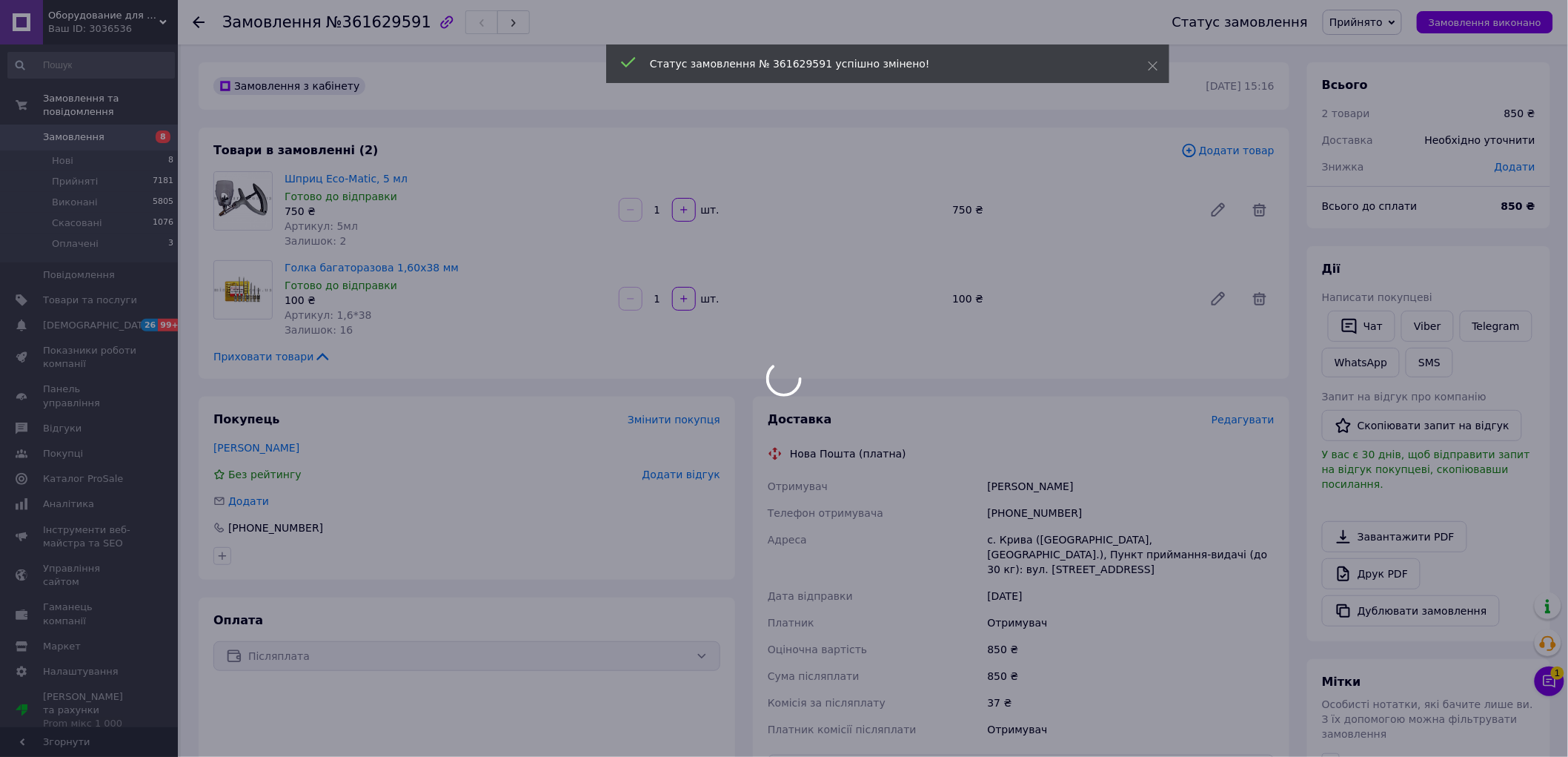
click at [62, 126] on div at bounding box center [784, 378] width 1568 height 757
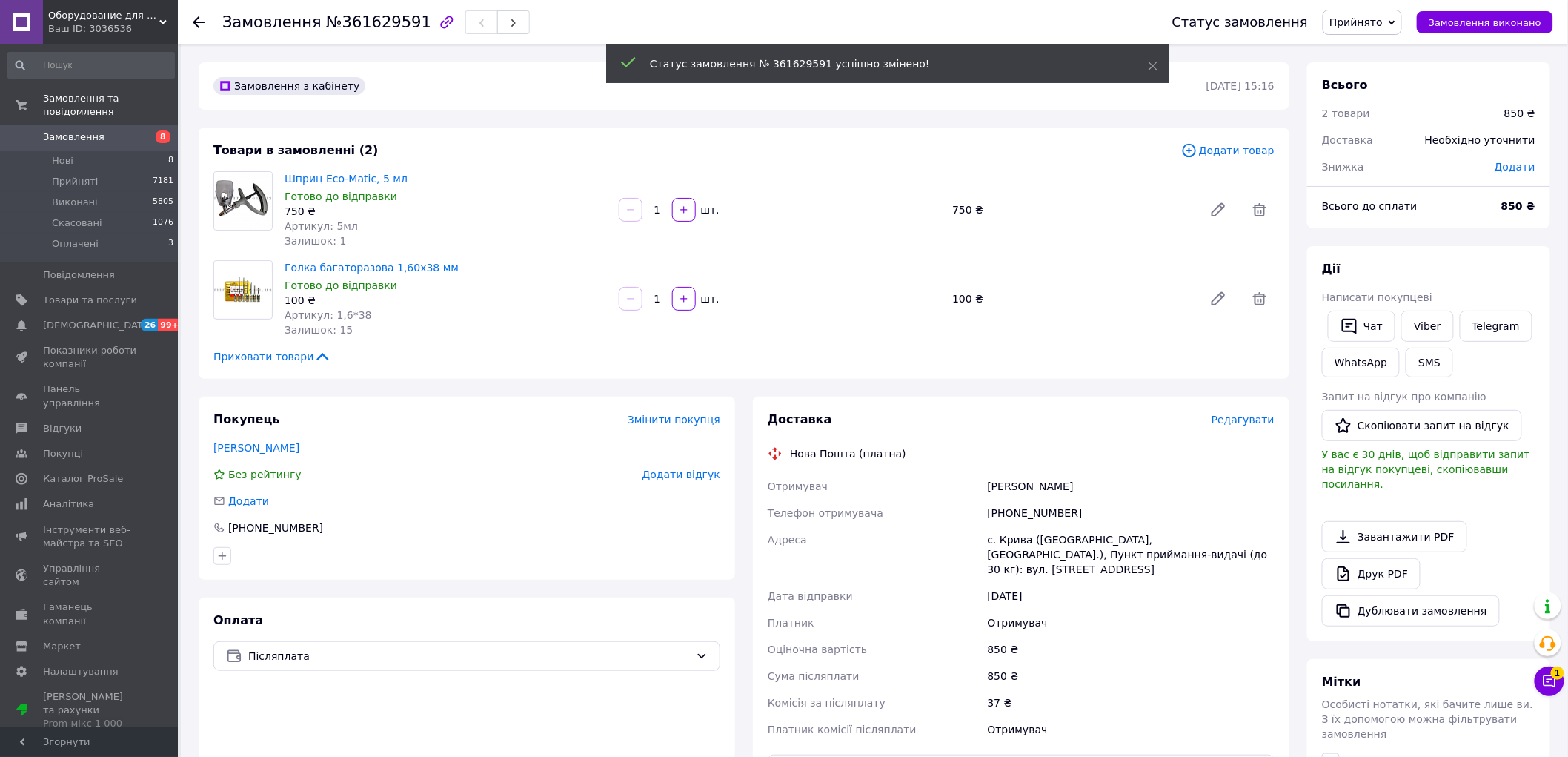
click at [62, 130] on span "Замовлення" at bounding box center [73, 137] width 61 height 13
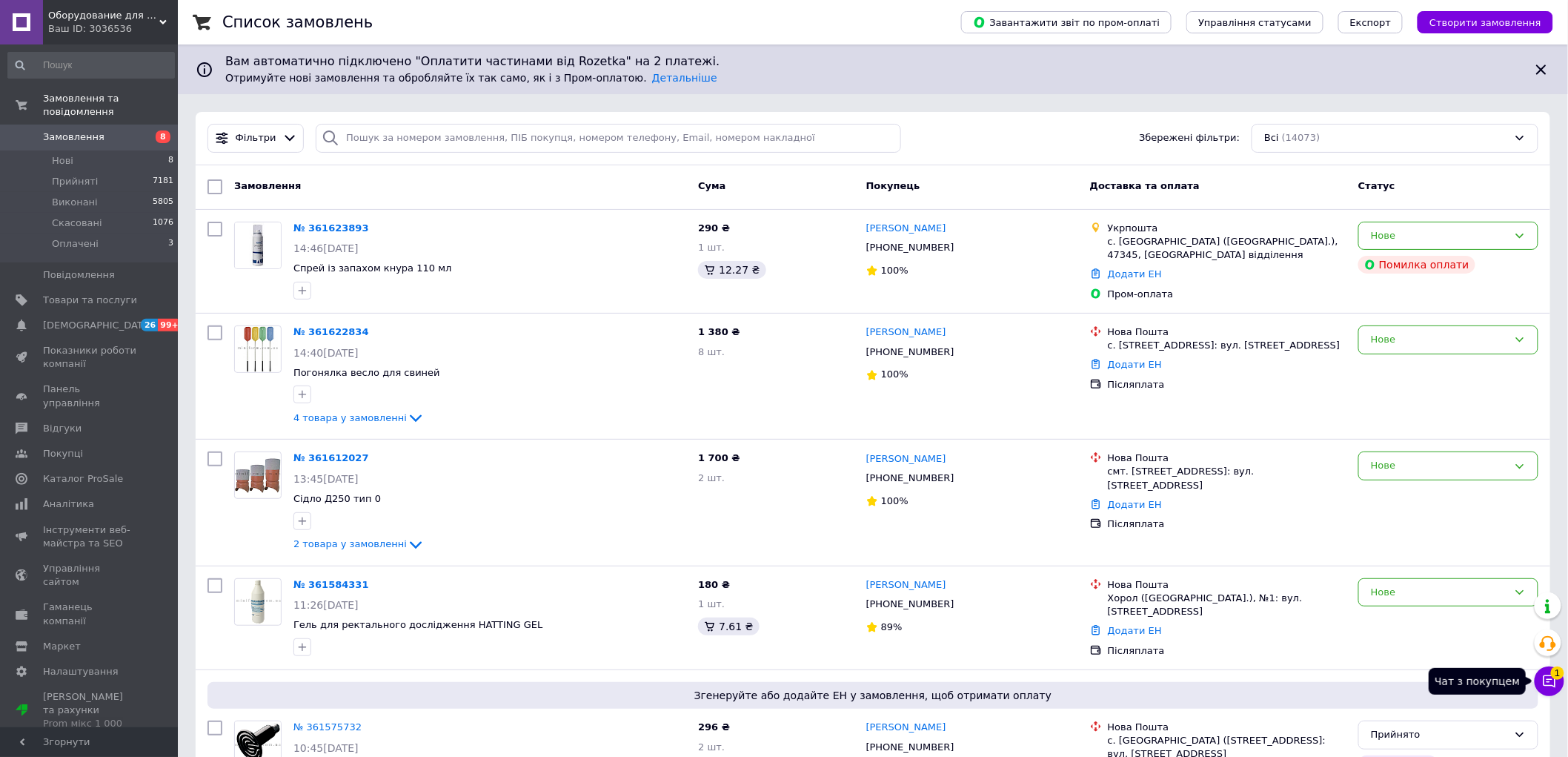
click at [1549, 675] on icon at bounding box center [1550, 682] width 13 height 13
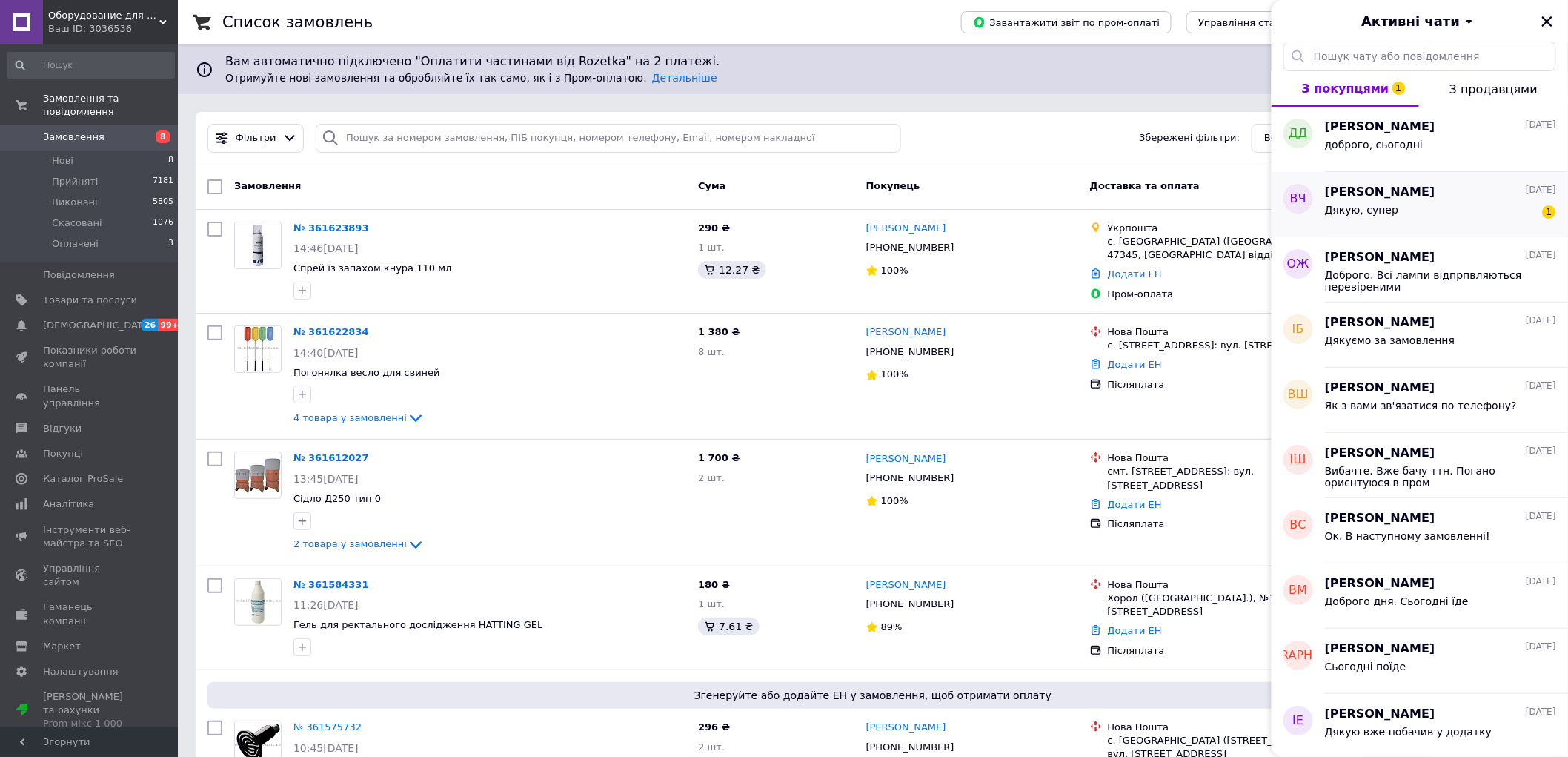
click at [1376, 213] on span "Дякую, супер" at bounding box center [1362, 209] width 73 height 12
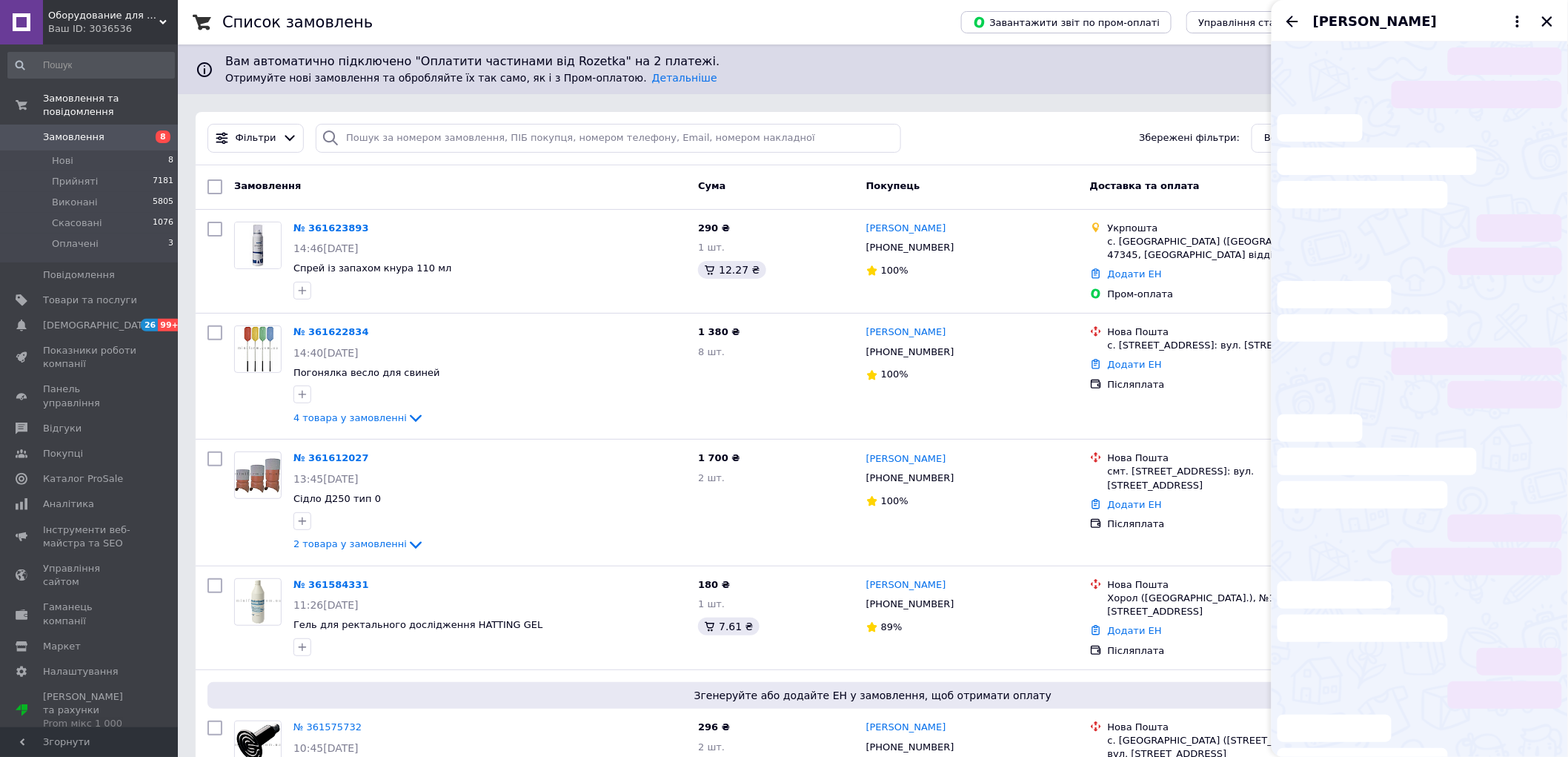
scroll to position [342, 0]
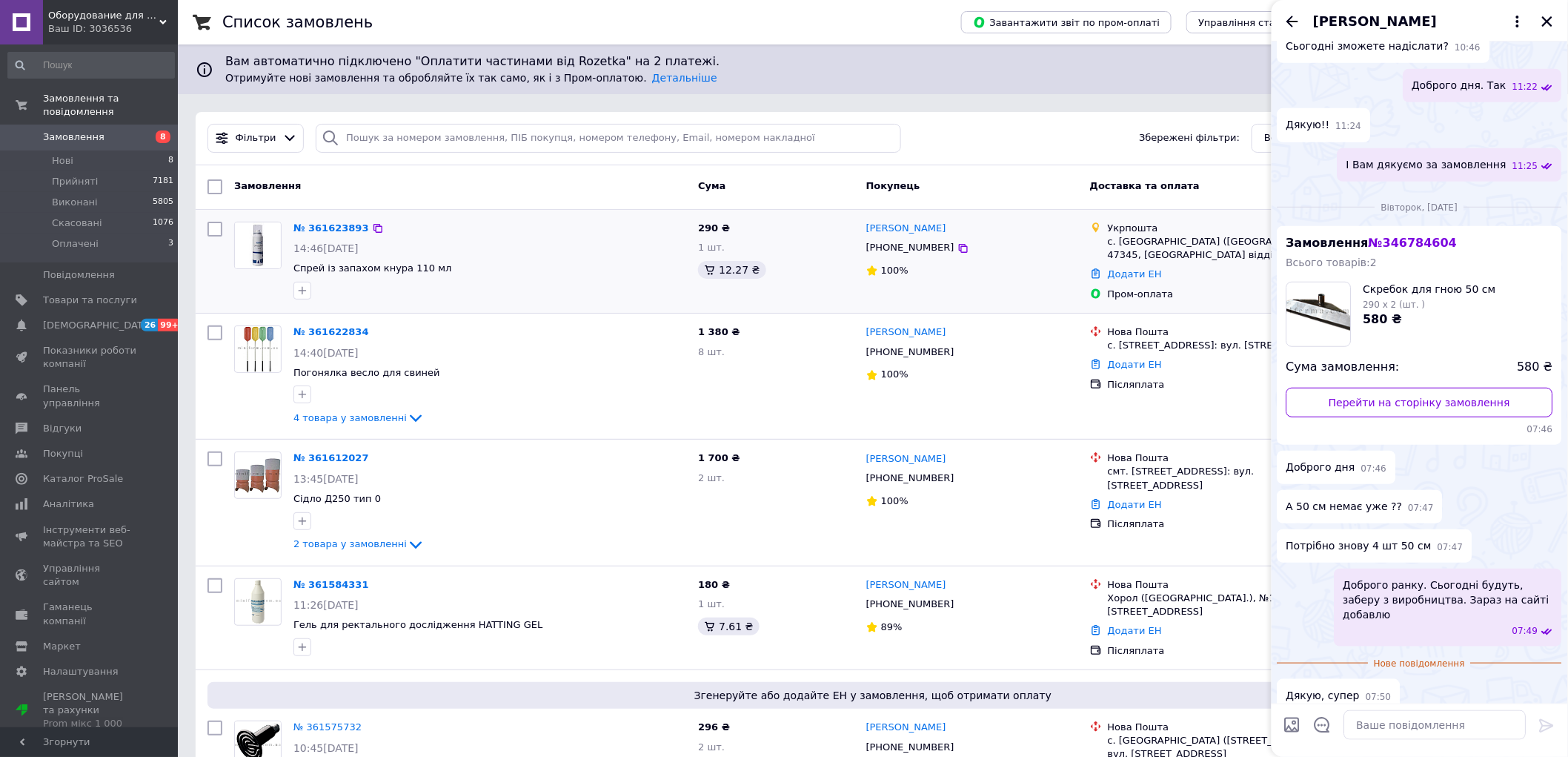
click at [562, 252] on div "14:46[DATE]" at bounding box center [490, 248] width 392 height 15
click at [329, 225] on link "№ 361623893" at bounding box center [331, 228] width 75 height 11
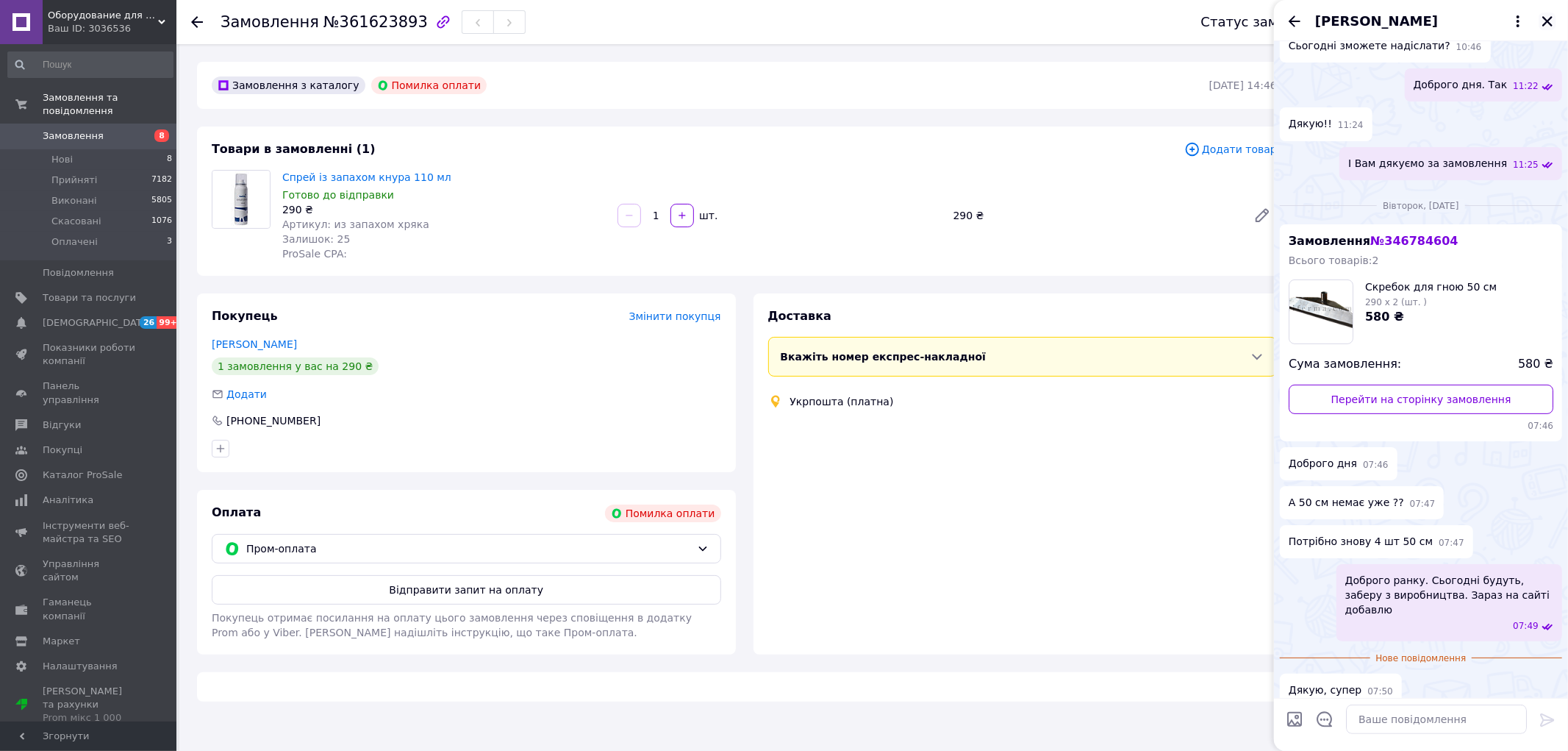
click at [1545, 13] on button "Закрити" at bounding box center [1547, 21] width 18 height 18
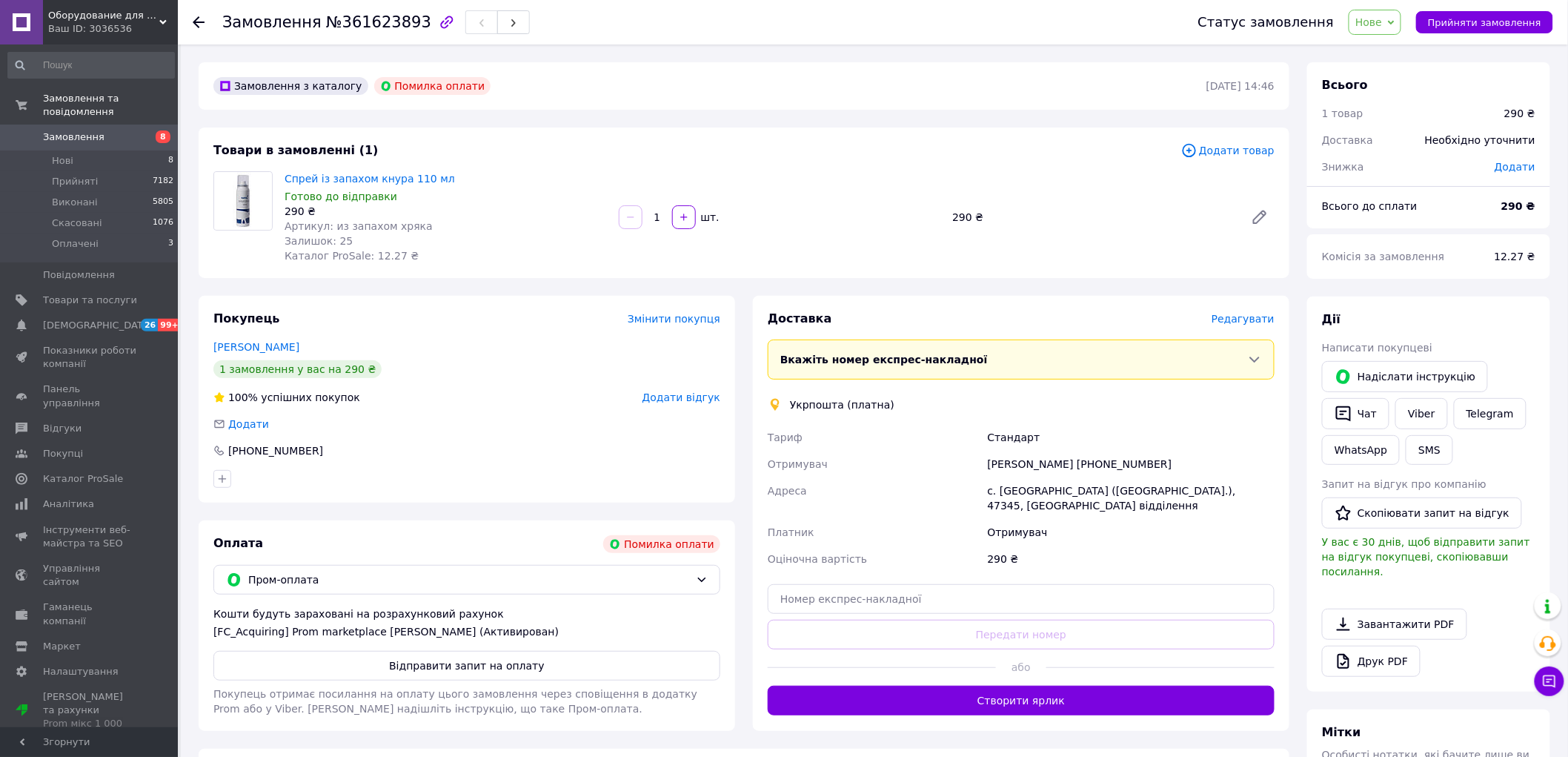
click at [86, 130] on span "Замовлення" at bounding box center [73, 137] width 61 height 13
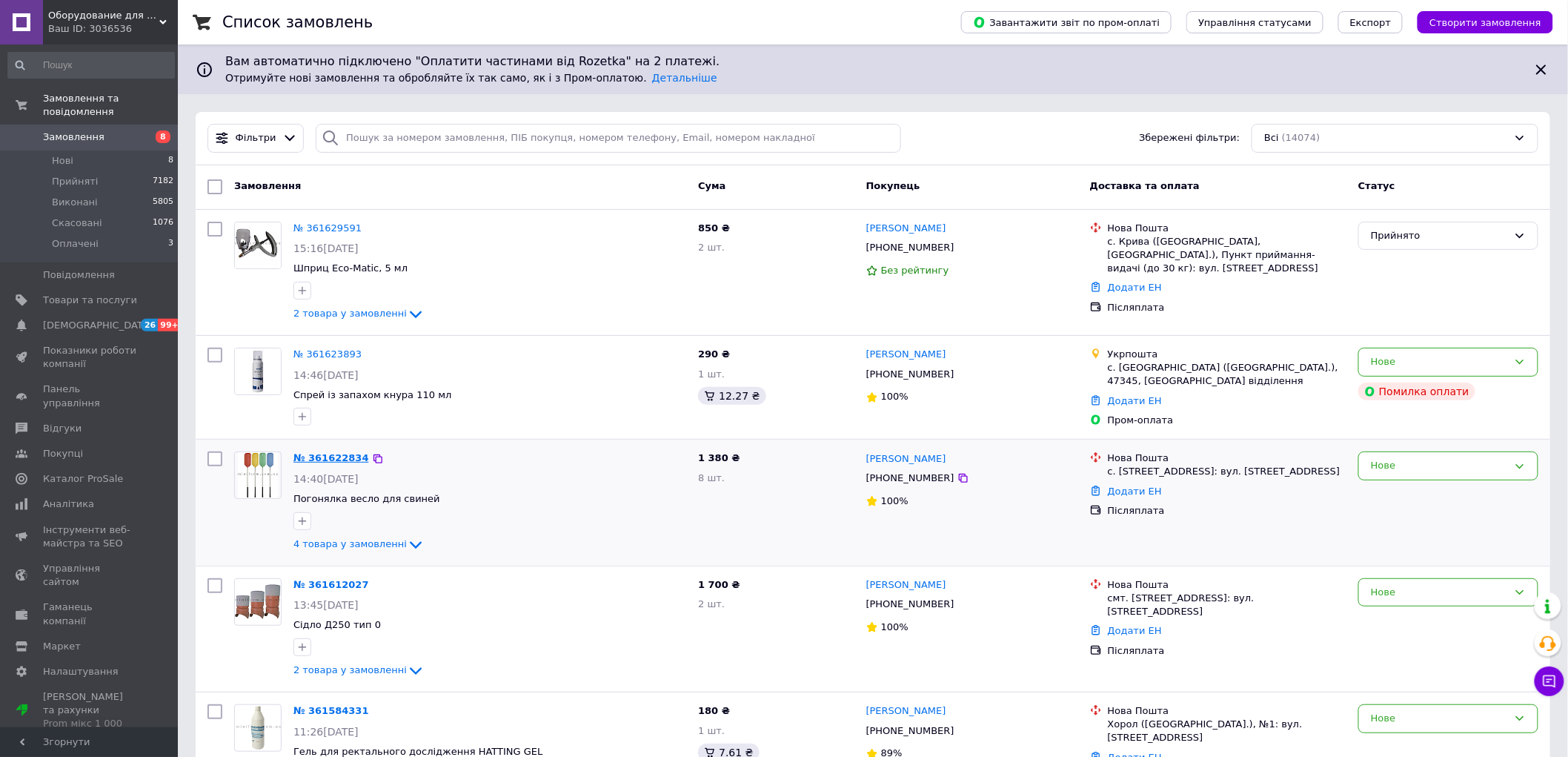
click at [330, 459] on link "№ 361622834" at bounding box center [331, 458] width 75 height 11
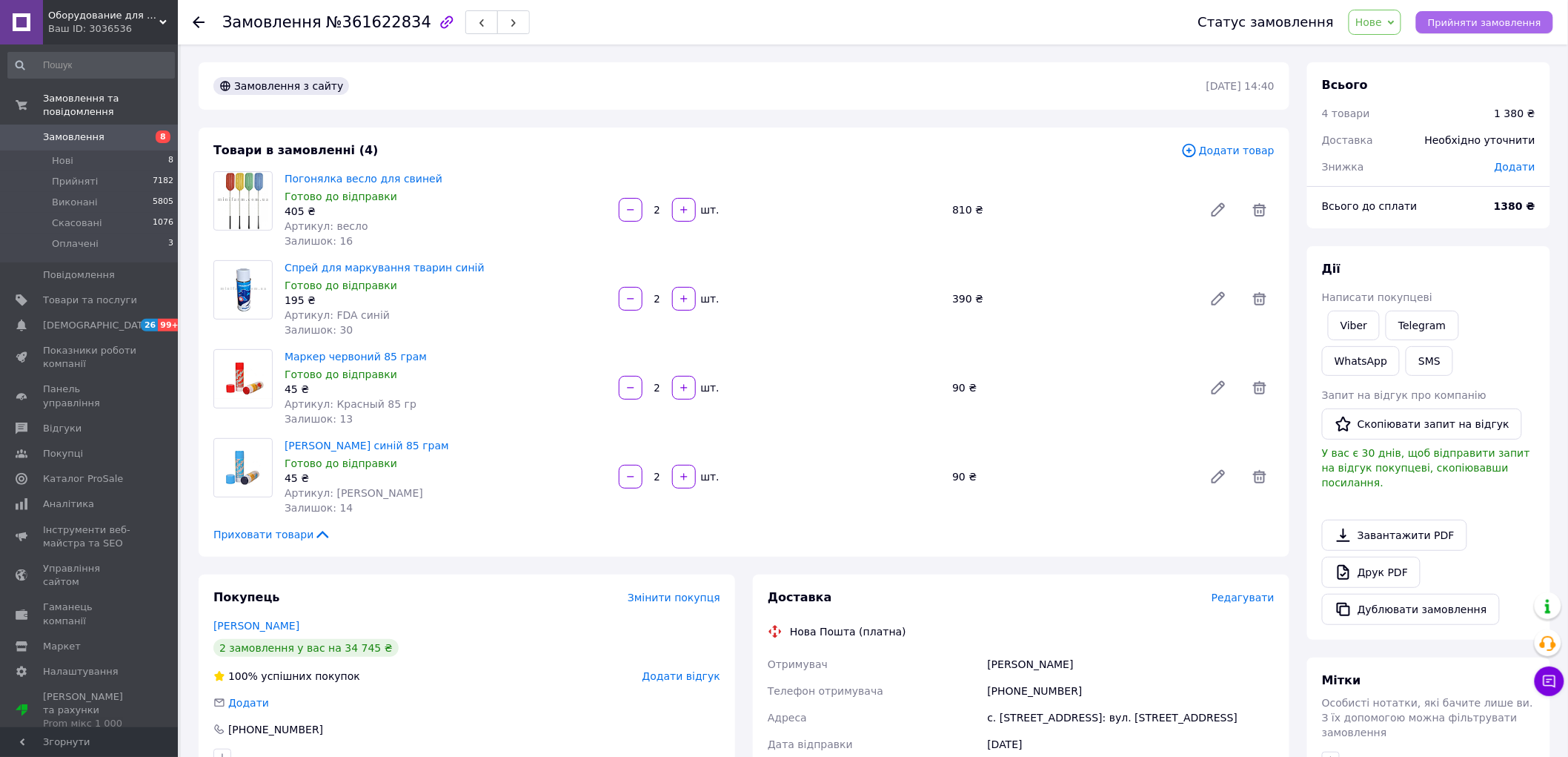
click at [1505, 27] on span "Прийняти замовлення" at bounding box center [1485, 22] width 113 height 11
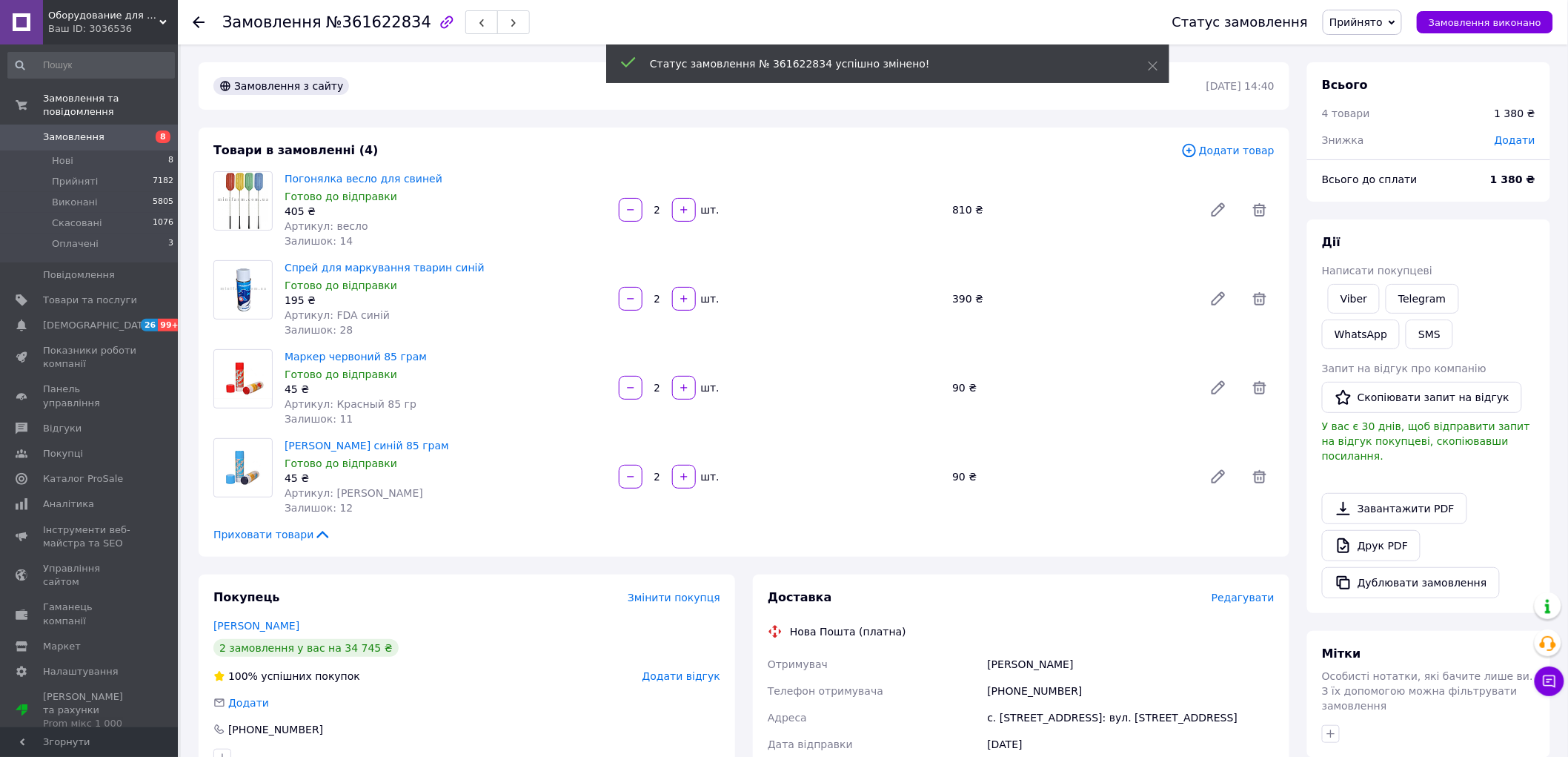
click at [83, 130] on span "Замовлення" at bounding box center [73, 137] width 61 height 13
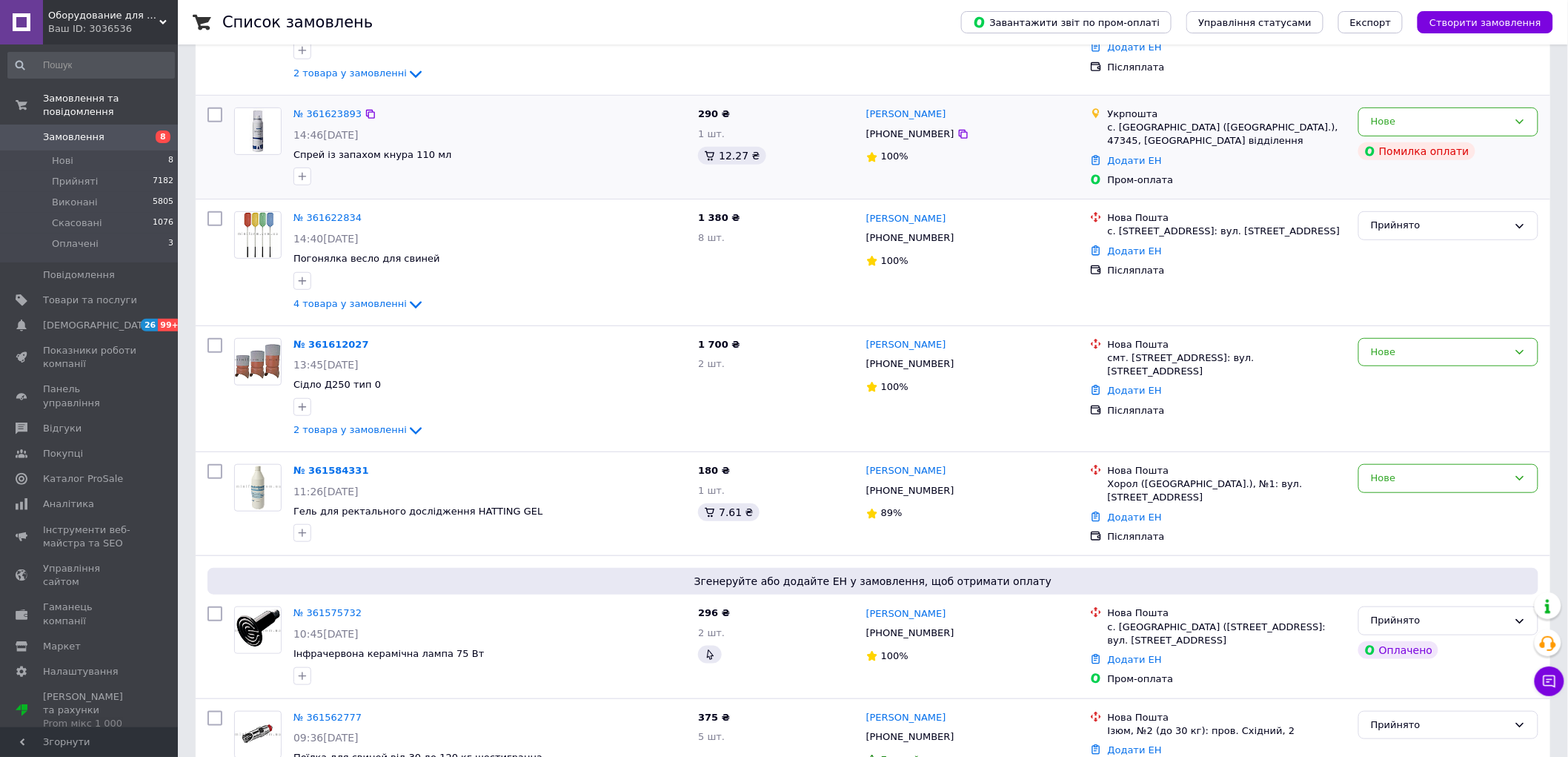
scroll to position [246, 0]
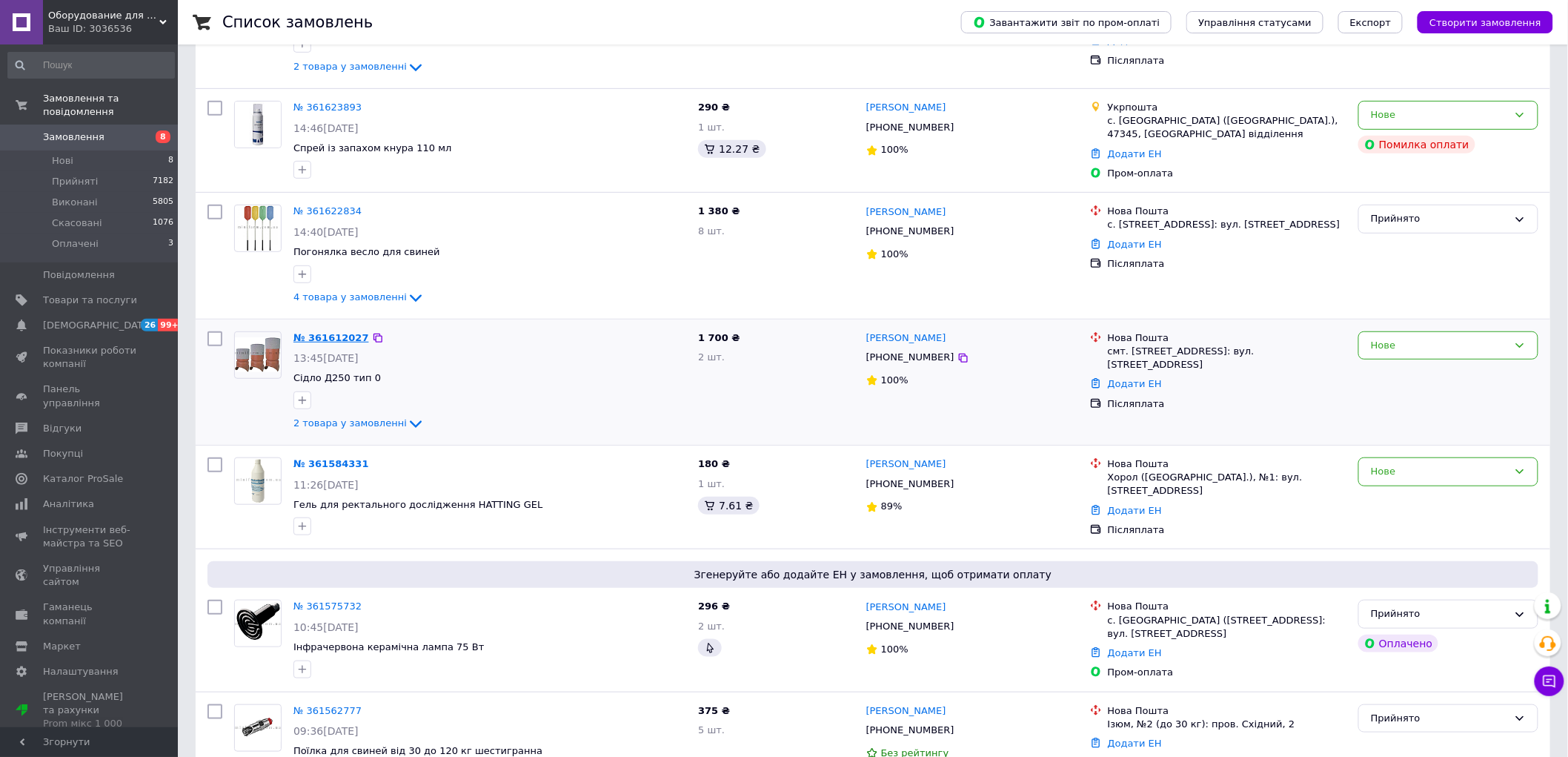
click at [326, 337] on link "№ 361612027" at bounding box center [331, 338] width 75 height 11
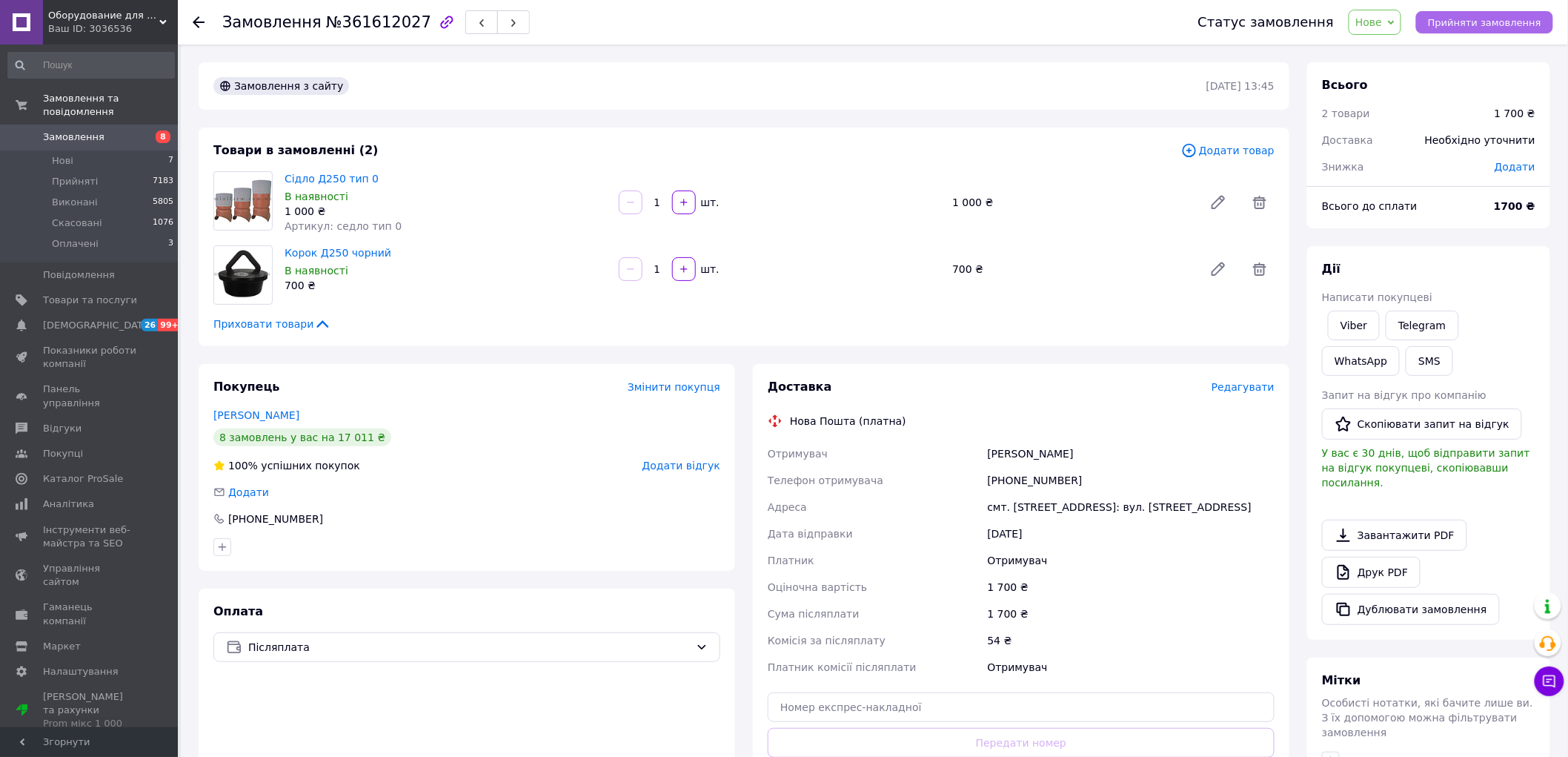
click at [1487, 24] on span "Прийняти замовлення" at bounding box center [1485, 22] width 113 height 11
click at [110, 130] on span "Замовлення" at bounding box center [89, 137] width 94 height 13
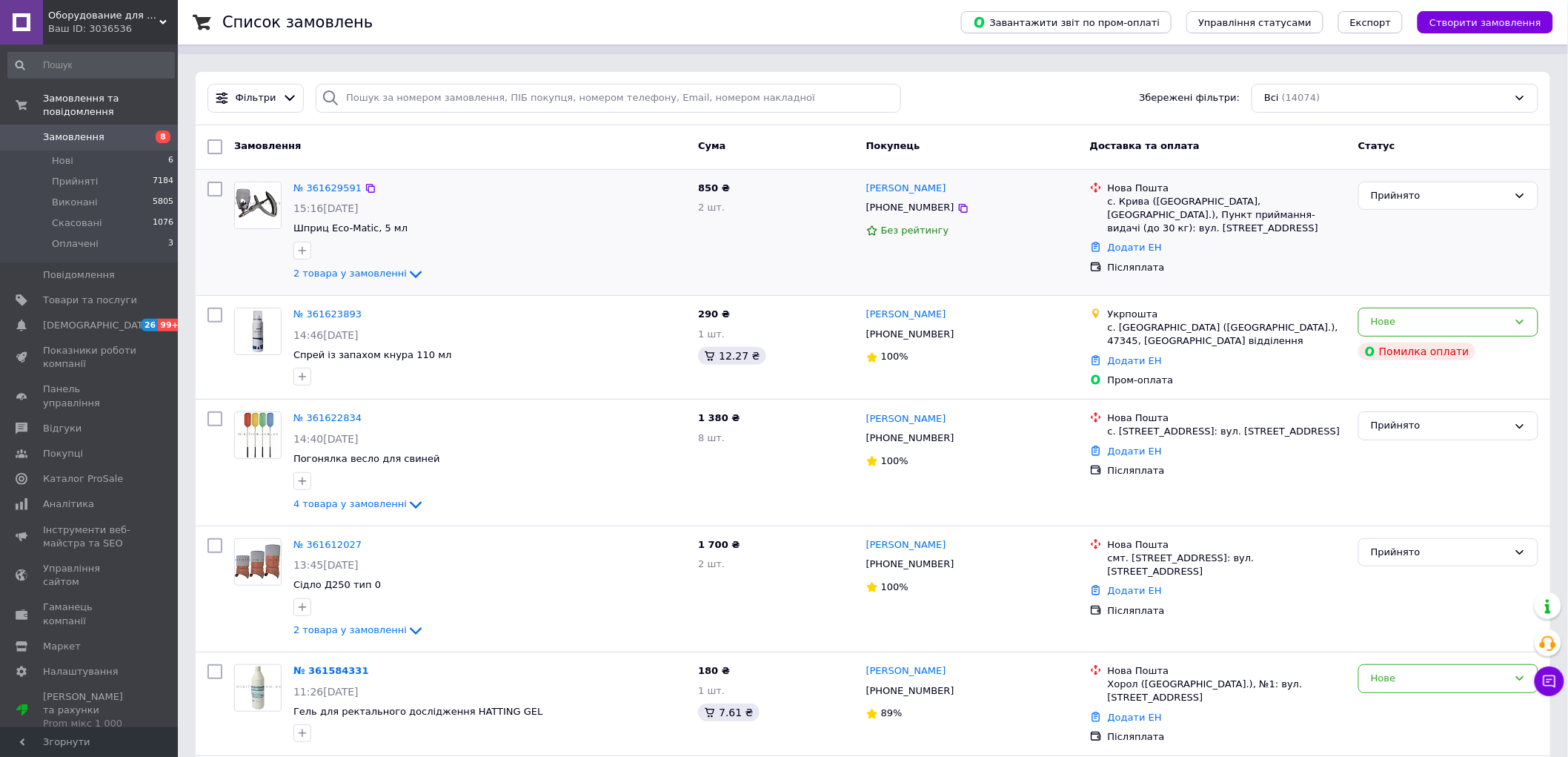
scroll to position [411, 0]
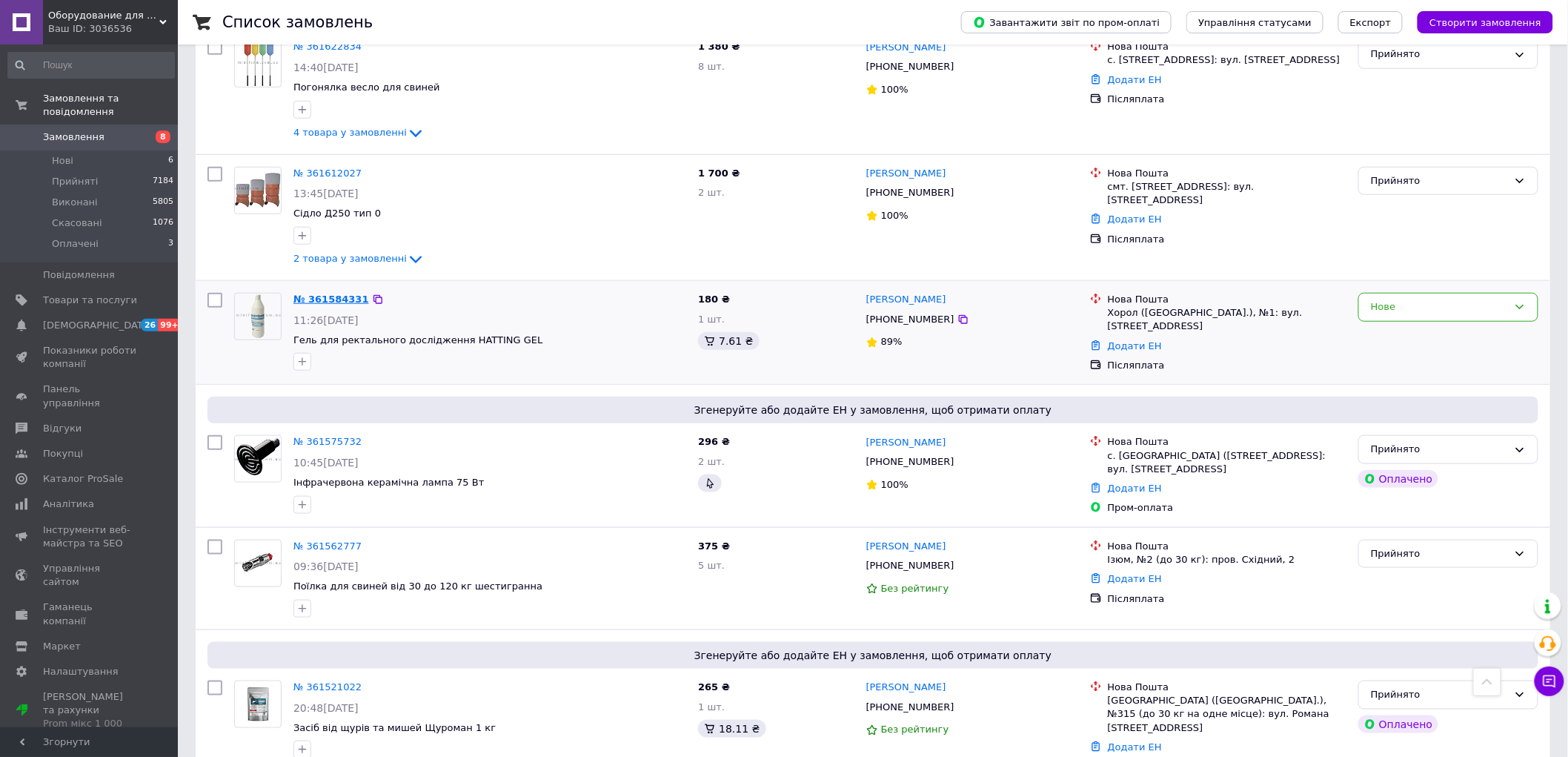
click at [330, 294] on link "№ 361584331" at bounding box center [331, 299] width 75 height 11
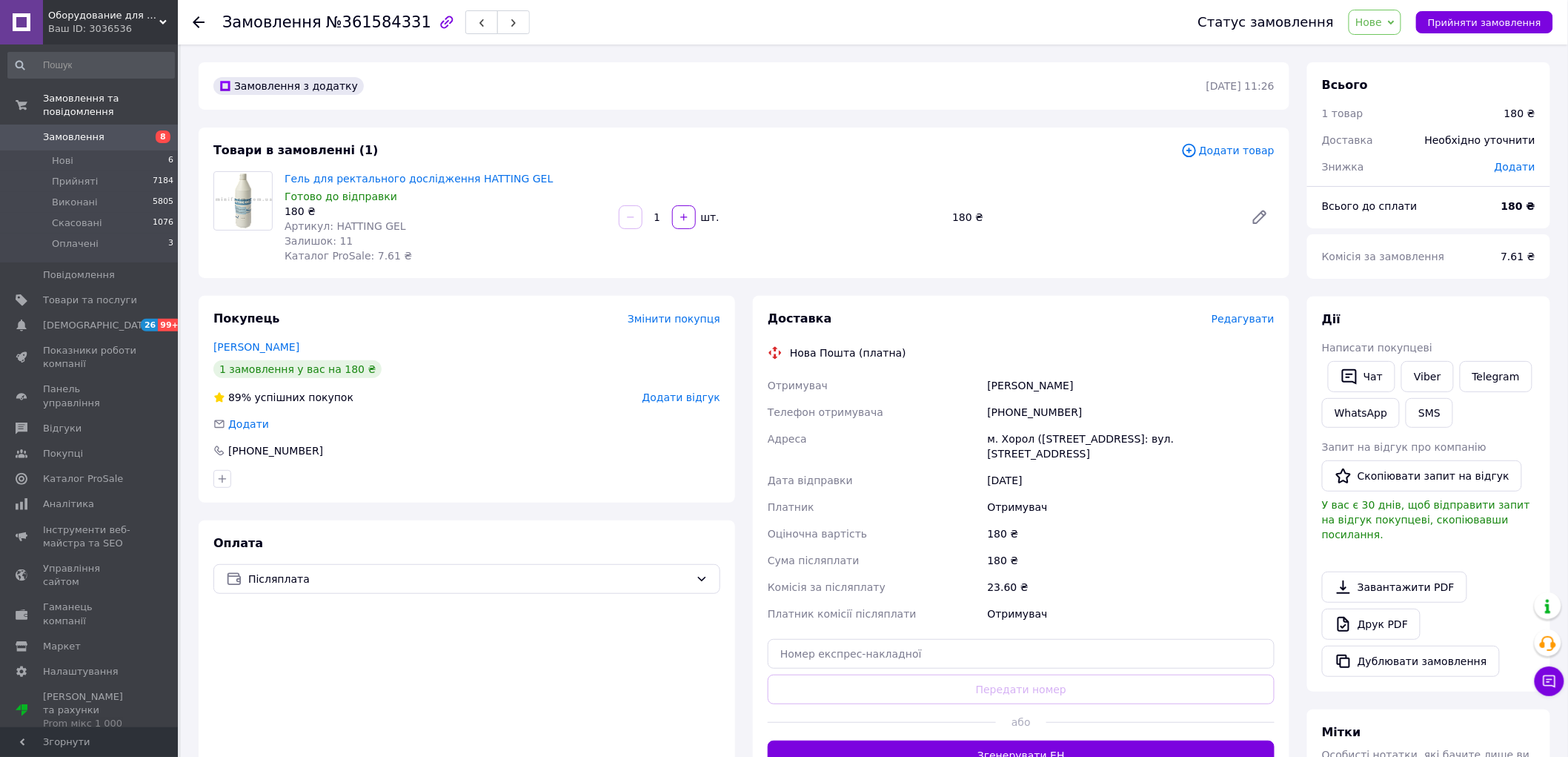
click at [100, 130] on span "Замовлення" at bounding box center [89, 137] width 94 height 13
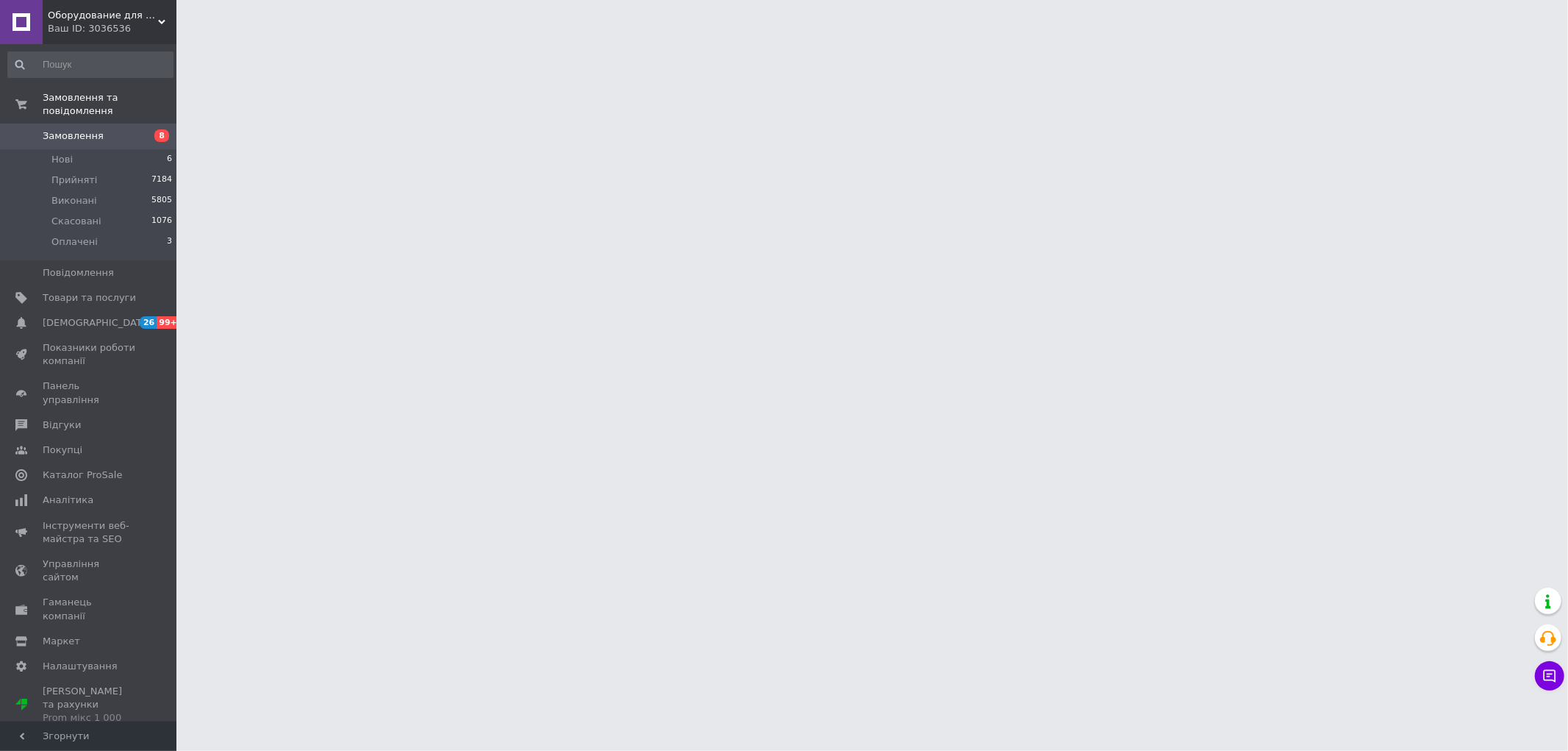
click at [63, 129] on span "Замовлення" at bounding box center [73, 136] width 61 height 13
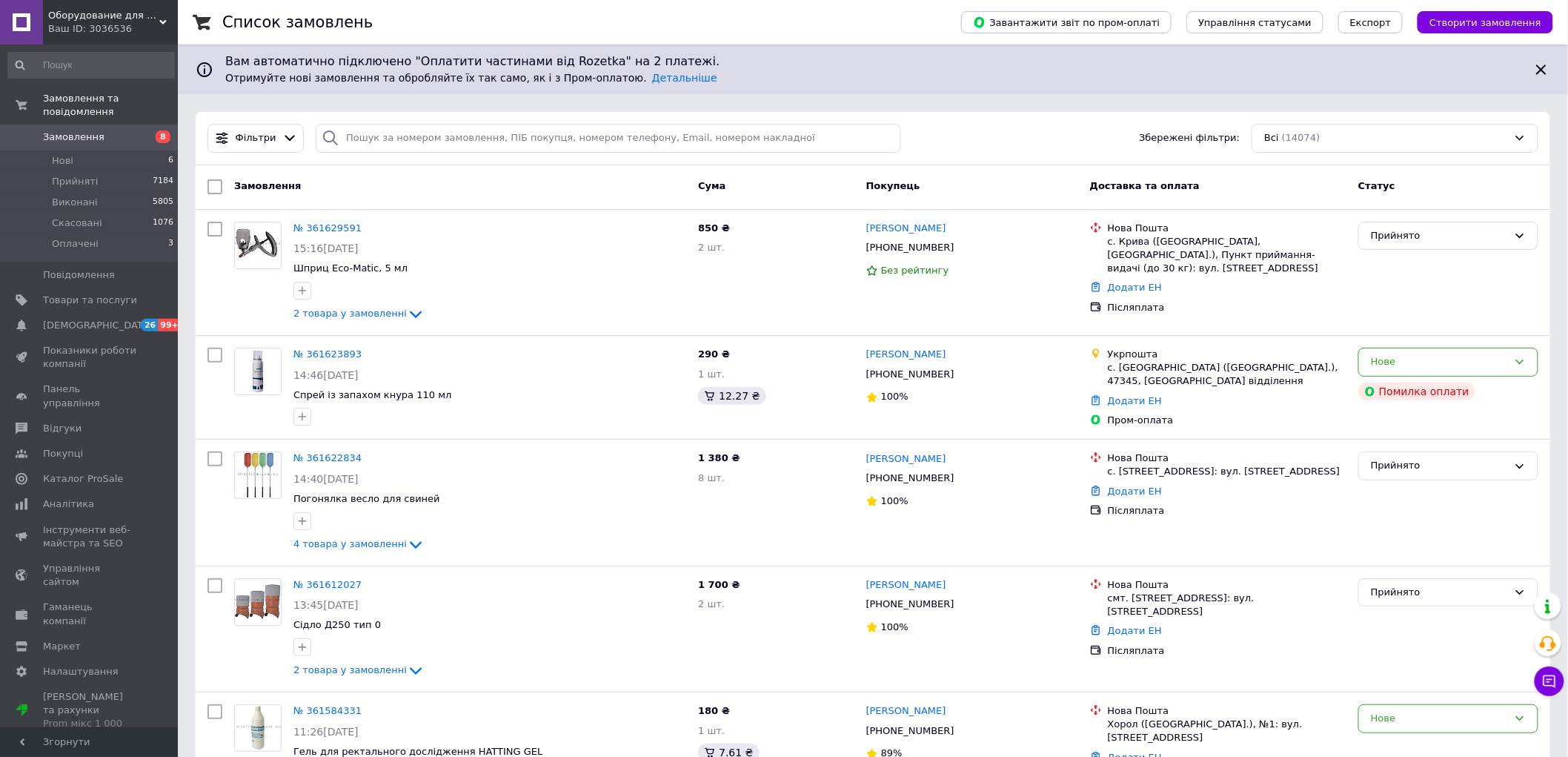
click at [82, 130] on span "Замовлення" at bounding box center [73, 137] width 61 height 13
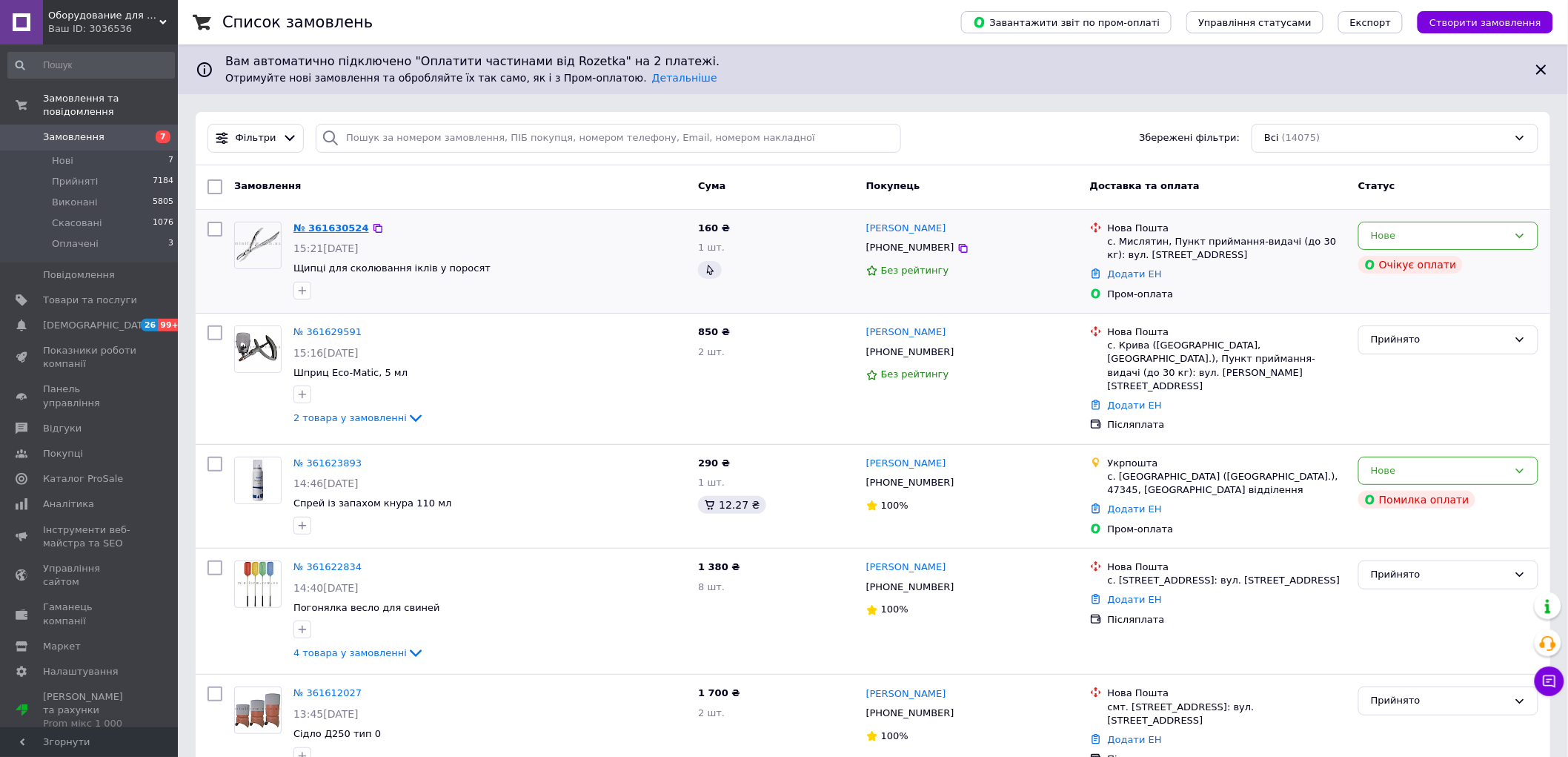
click at [320, 225] on link "№ 361630524" at bounding box center [331, 228] width 75 height 11
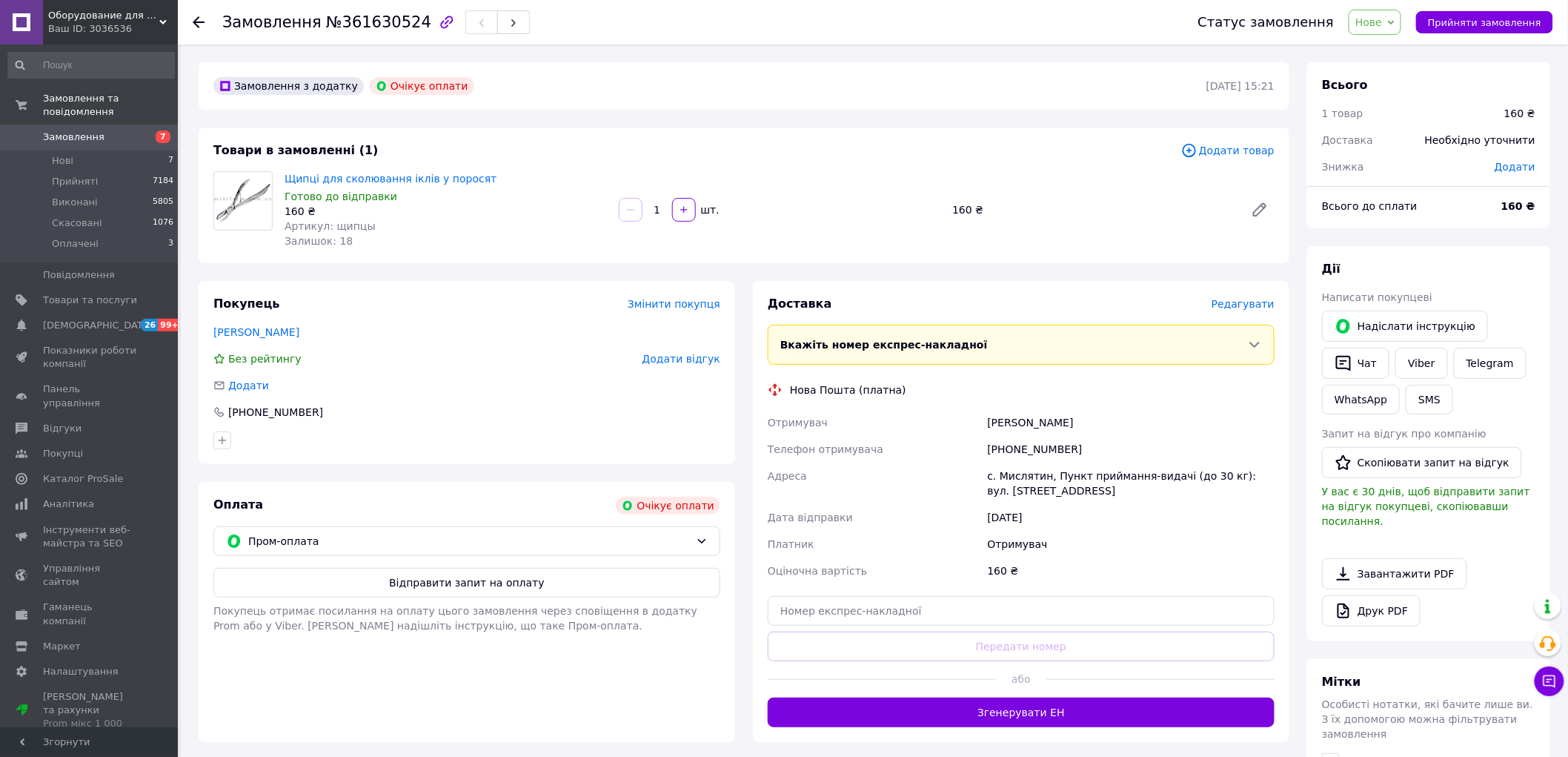
click at [86, 130] on span "Замовлення" at bounding box center [73, 137] width 61 height 13
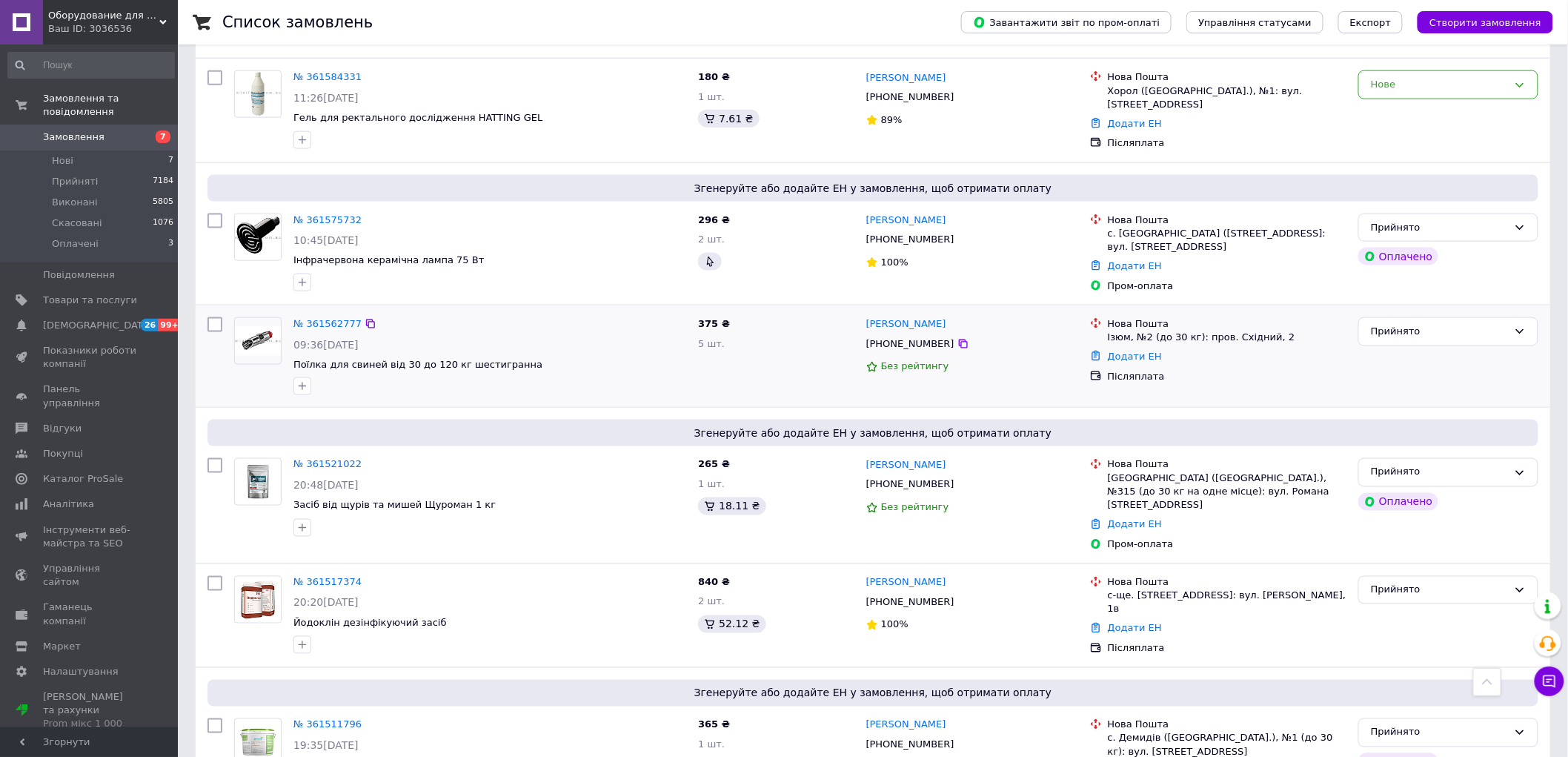
scroll to position [587, 0]
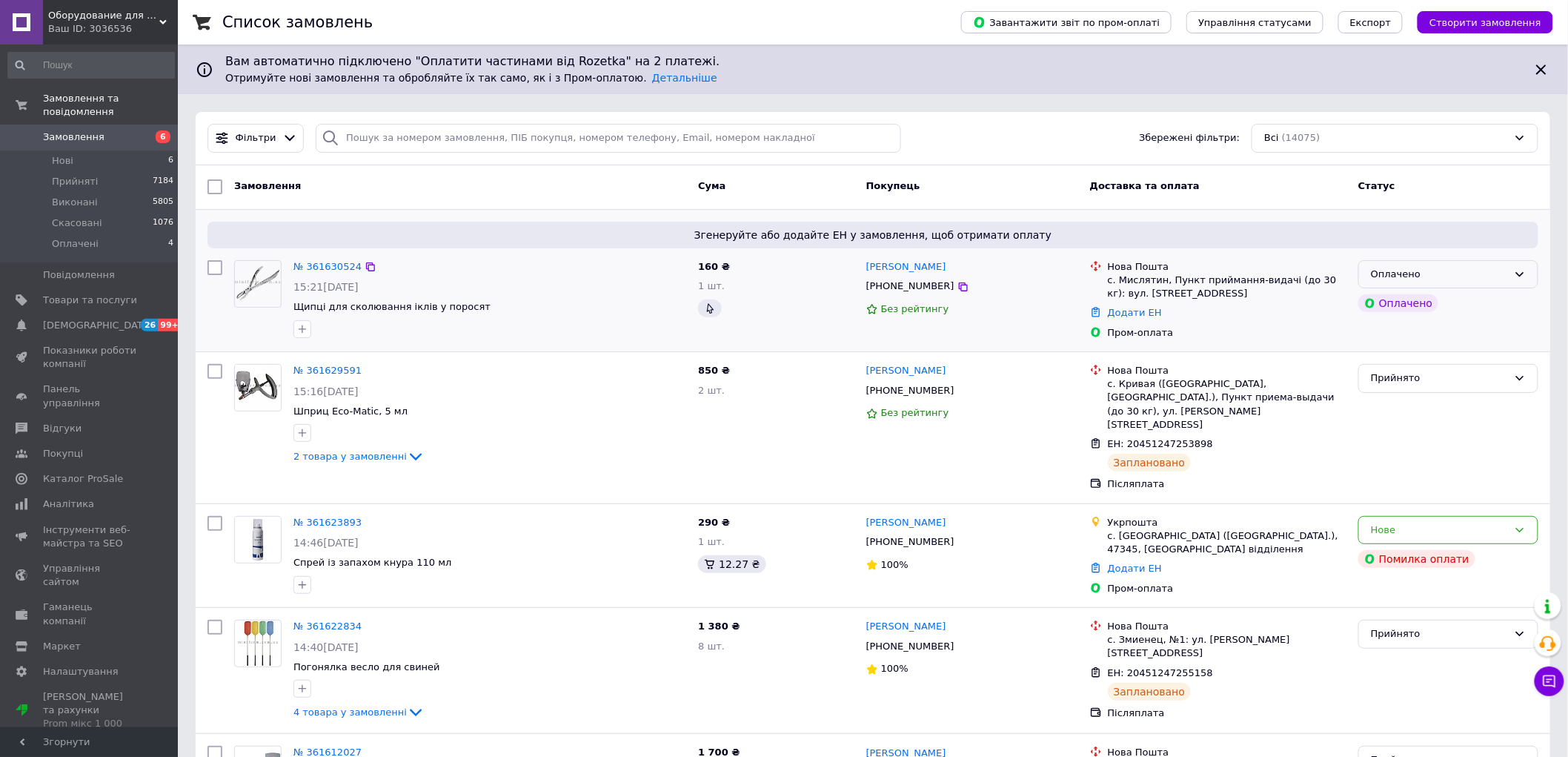
click at [1465, 283] on div "Оплачено" at bounding box center [1449, 274] width 180 height 29
click at [1447, 310] on li "Прийнято" at bounding box center [1448, 304] width 179 height 27
